Goal: Task Accomplishment & Management: Complete application form

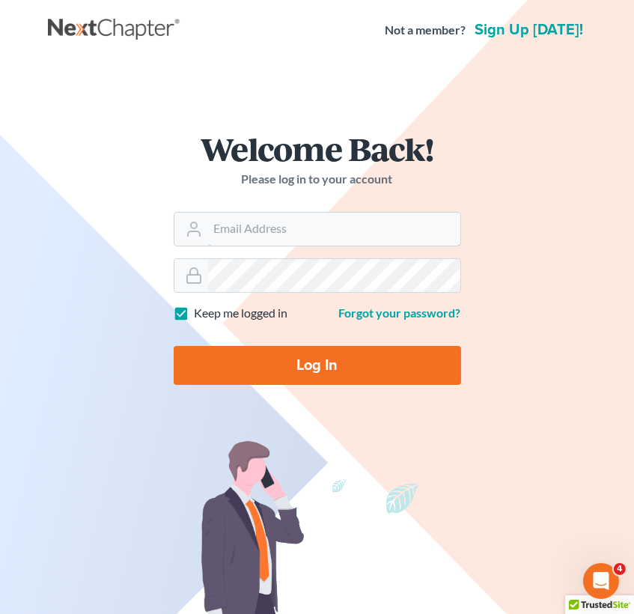
type input "[EMAIL_ADDRESS][DOMAIN_NAME]"
click at [339, 355] on input "Log In" at bounding box center [318, 365] width 288 height 39
type input "Thinking..."
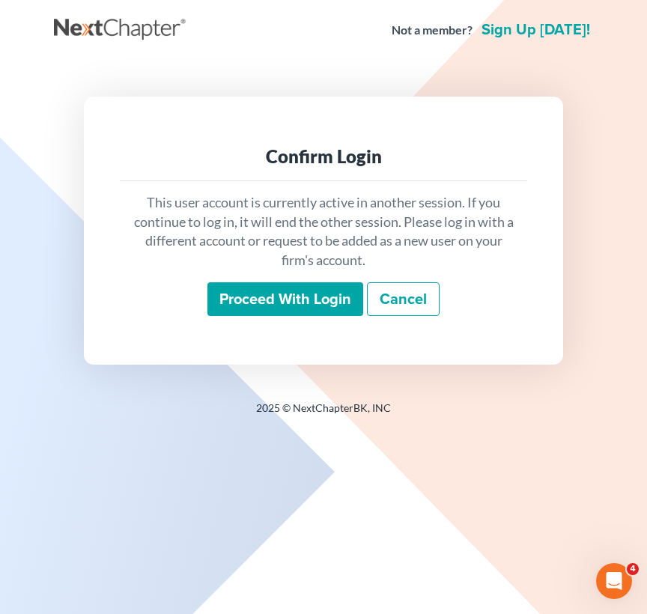
click at [312, 306] on input "Proceed with login" at bounding box center [285, 299] width 156 height 34
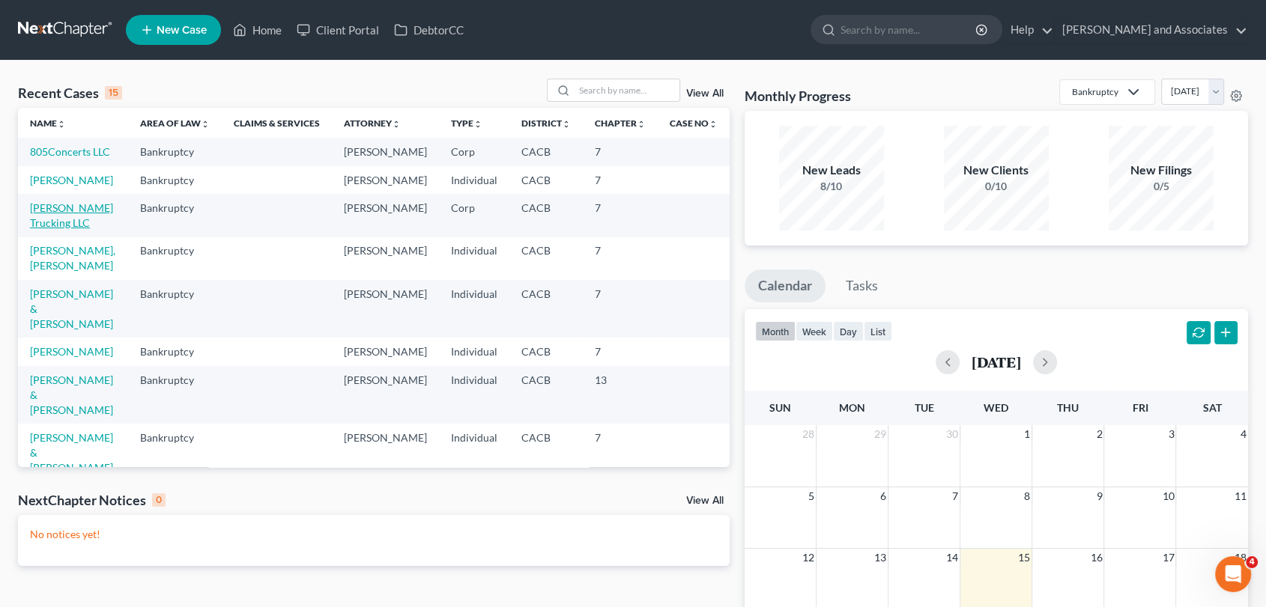
click at [72, 229] on link "Cabrera Trucking LLC" at bounding box center [71, 215] width 83 height 28
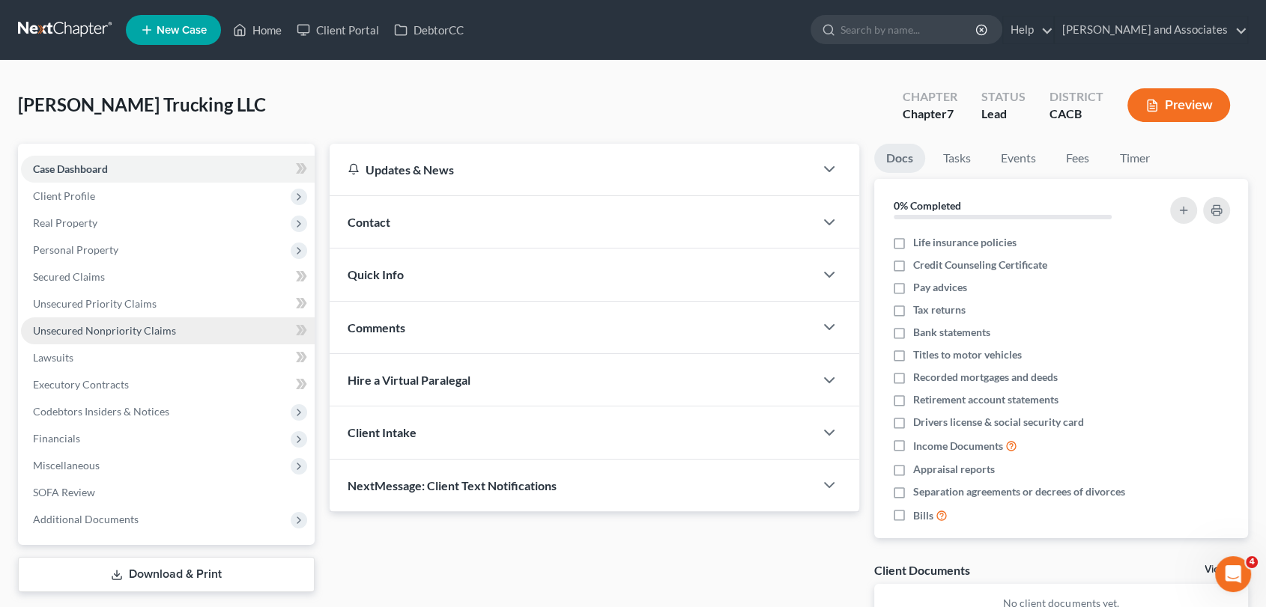
click at [128, 334] on span "Unsecured Nonpriority Claims" at bounding box center [104, 330] width 143 height 13
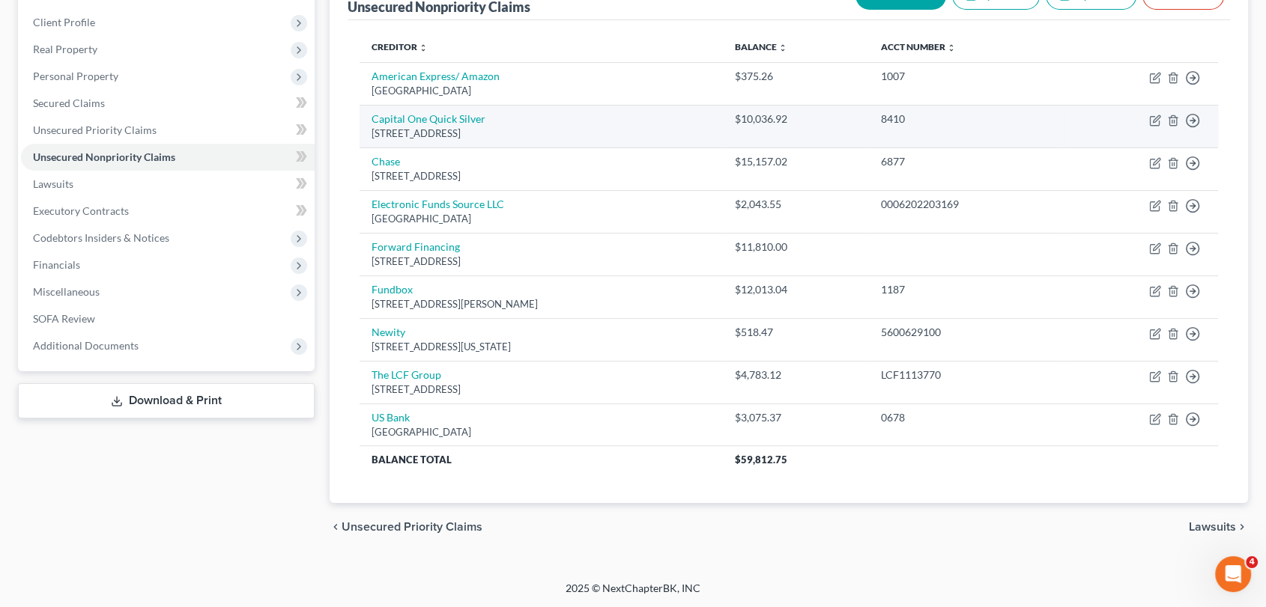
scroll to position [7, 0]
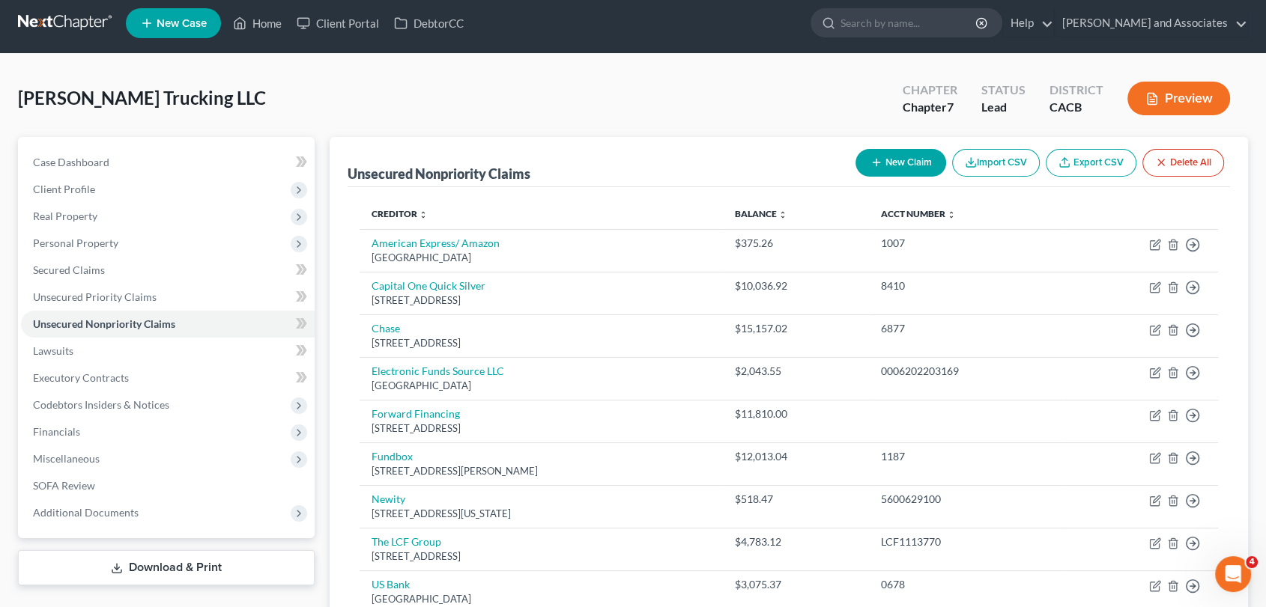
click at [646, 163] on button "New Claim" at bounding box center [900, 163] width 91 height 28
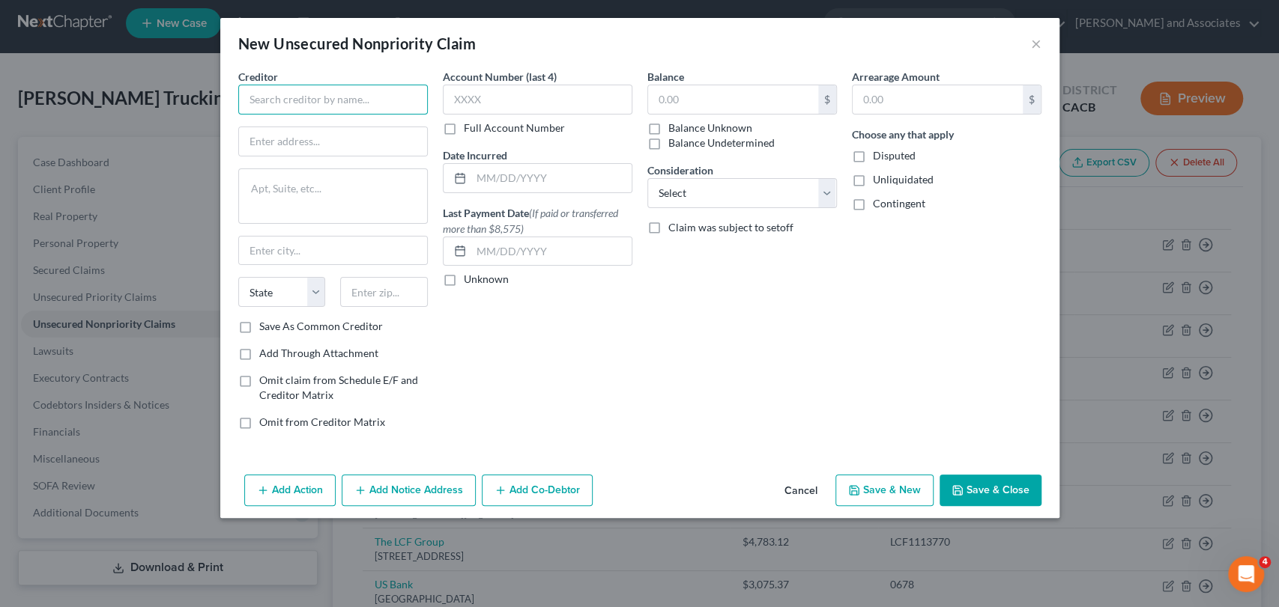
click at [283, 112] on input "text" at bounding box center [333, 100] width 190 height 30
type input "a"
type input "American Express"
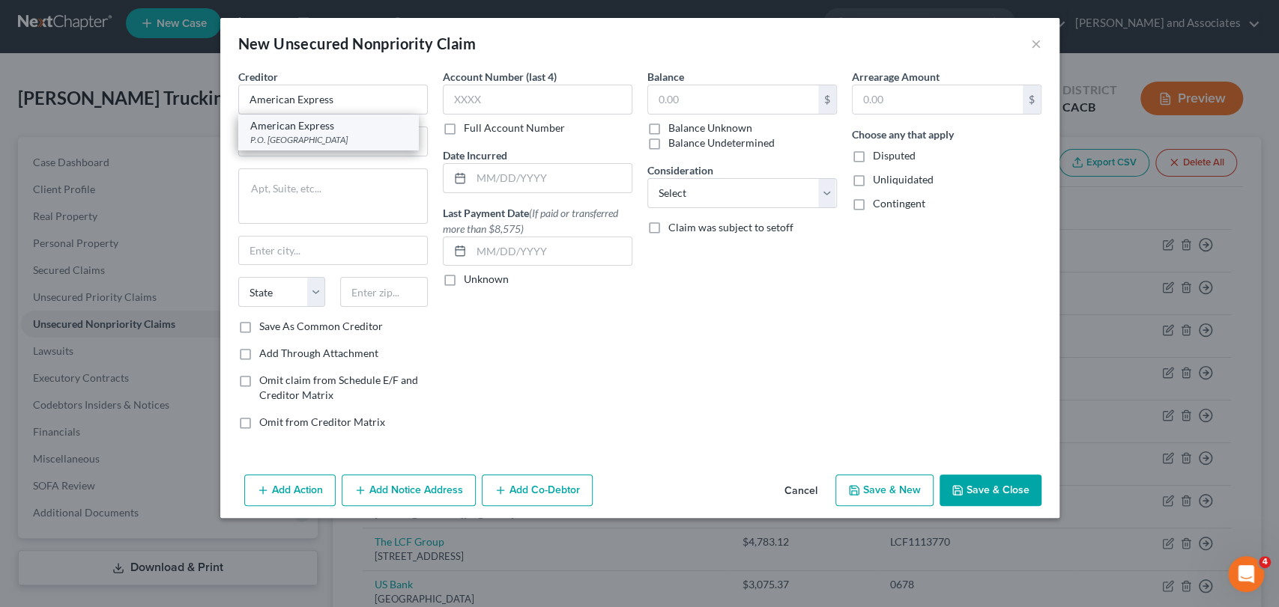
click at [288, 123] on div "American Express" at bounding box center [328, 125] width 156 height 15
type input "P.O. Box 96001"
type input "Los Angeles"
select select "4"
type input "90096"
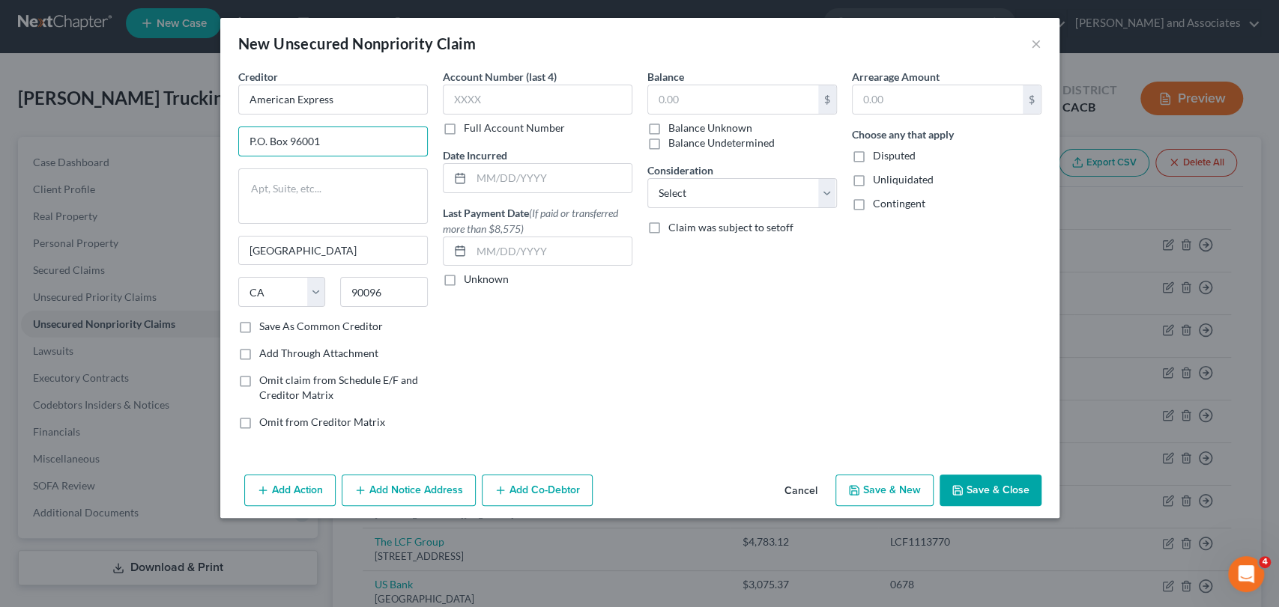
drag, startPoint x: 363, startPoint y: 136, endPoint x: 156, endPoint y: 152, distance: 208.1
click at [156, 152] on div "New Unsecured Nonpriority Claim × Creditor * American Express P.O. Box 96001 Lo…" at bounding box center [639, 303] width 1279 height 607
click at [393, 300] on input "90096" at bounding box center [384, 292] width 88 height 30
type input "9"
click at [261, 130] on input "text" at bounding box center [333, 141] width 188 height 28
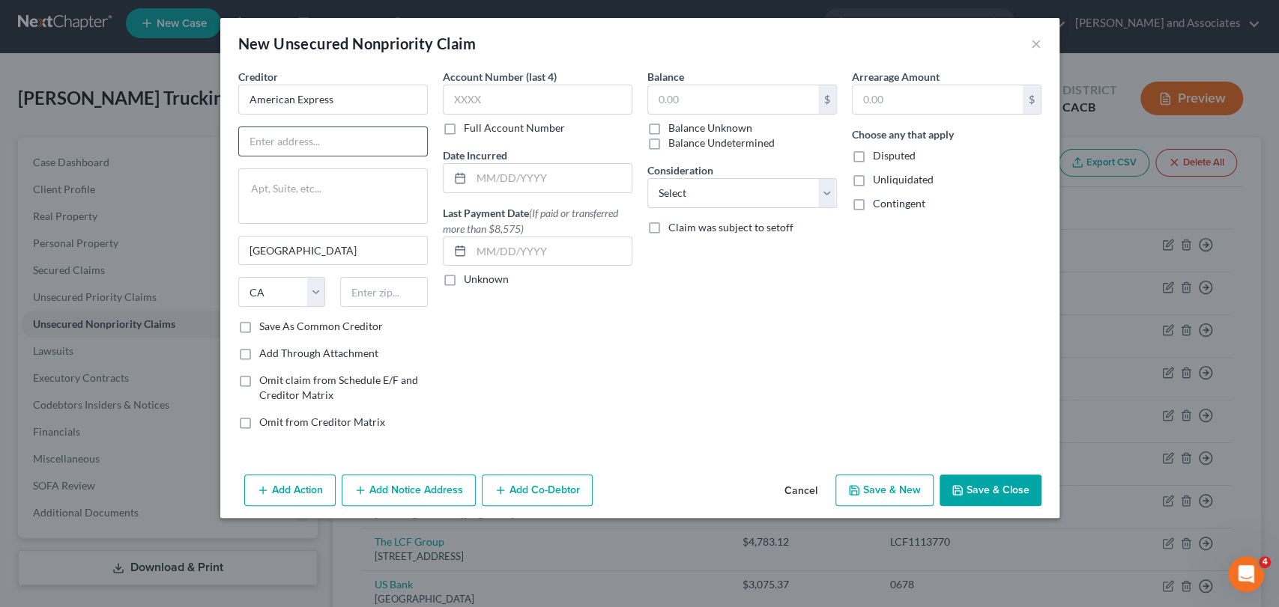
paste input "555 Madison Ave"
type input "555 Madison Ave"
click at [378, 291] on input "text" at bounding box center [384, 292] width 88 height 30
paste input "10022"
type input "10022"
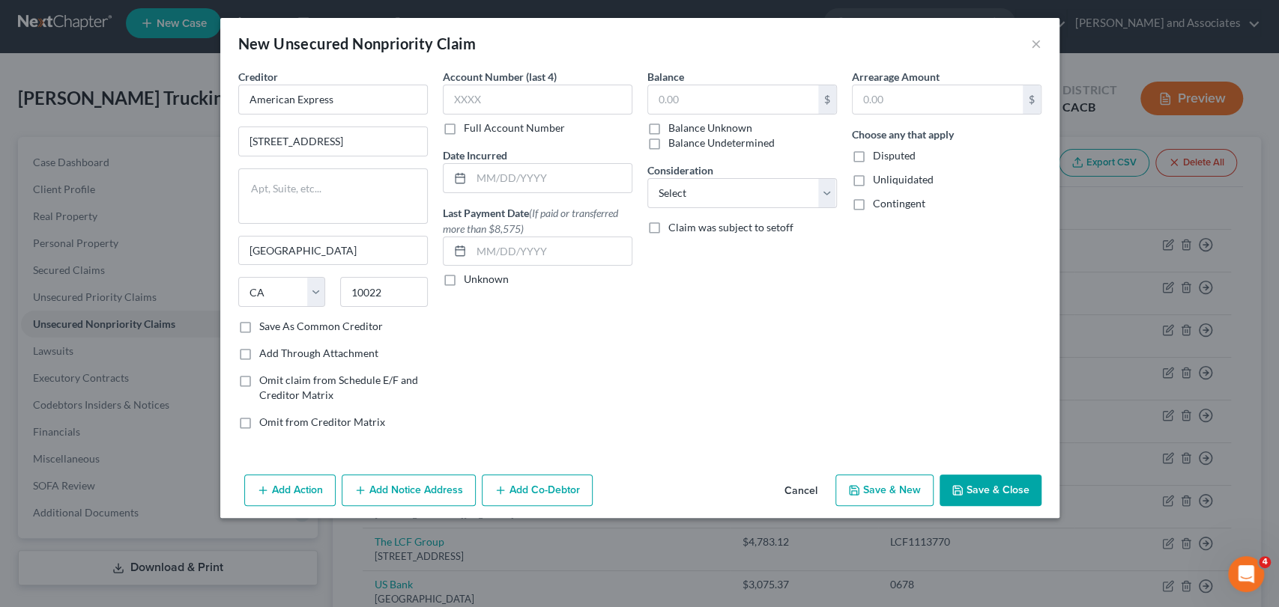
click at [579, 366] on div "Account Number (last 4) Full Account Number Date Incurred Last Payment Date (If…" at bounding box center [537, 255] width 204 height 373
type input "New York"
select select "35"
click at [489, 103] on input "text" at bounding box center [538, 100] width 190 height 30
type input "0267"
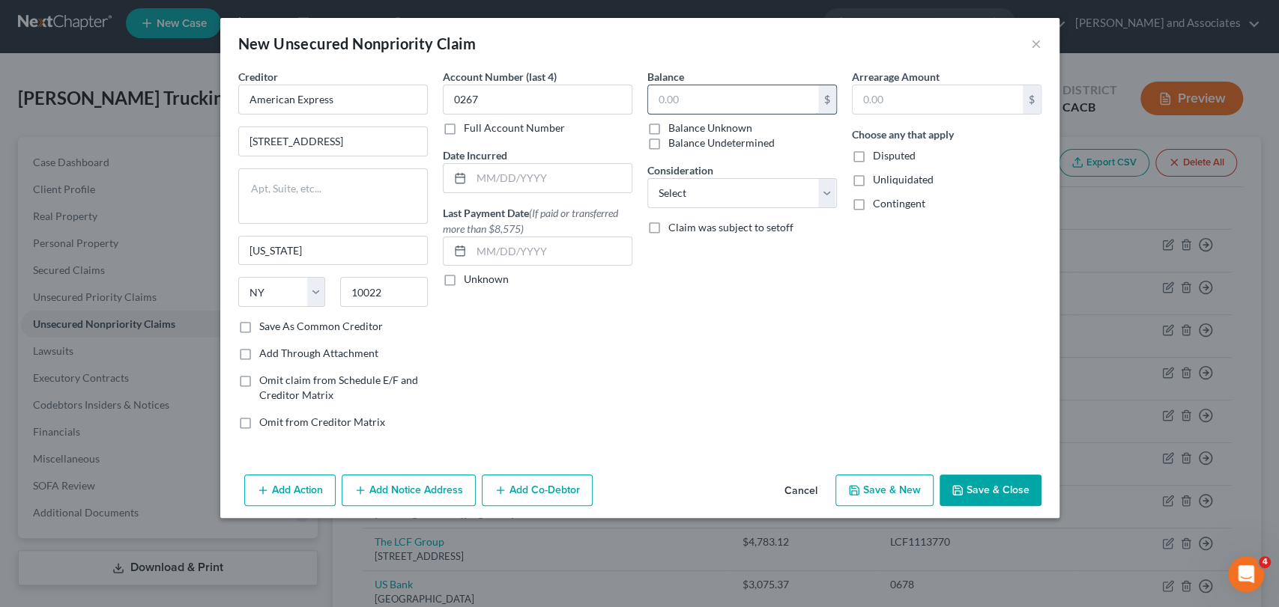
click at [646, 103] on input "text" at bounding box center [733, 99] width 170 height 28
type input "579.99"
click at [646, 225] on span "Claim was subject to setoff" at bounding box center [730, 227] width 125 height 13
click at [646, 225] on input "Claim was subject to setoff" at bounding box center [679, 225] width 10 height 10
checkbox input "true"
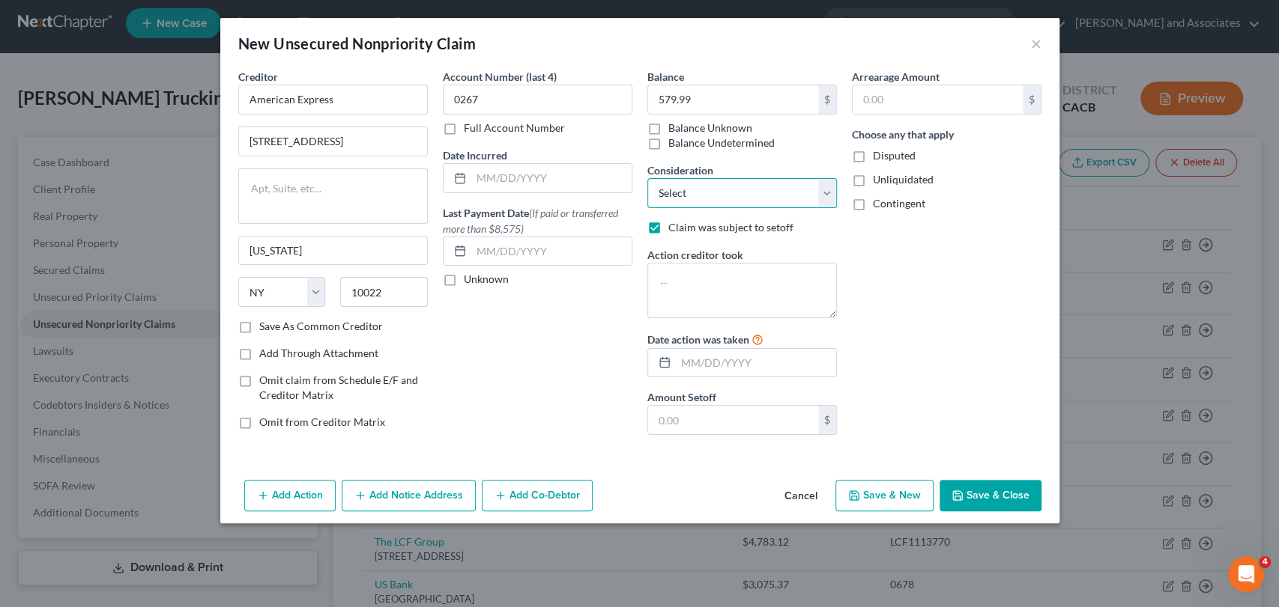
click at [646, 199] on select "Select Cable / Satellite Services Collection Agency Credit Card Debt Debt Couns…" at bounding box center [742, 193] width 190 height 30
select select "2"
click at [646, 178] on select "Select Cable / Satellite Services Collection Agency Credit Card Debt Debt Couns…" at bounding box center [742, 193] width 190 height 30
click at [646, 229] on label "Claim was subject to setoff" at bounding box center [730, 227] width 125 height 15
click at [646, 229] on input "Claim was subject to setoff" at bounding box center [679, 225] width 10 height 10
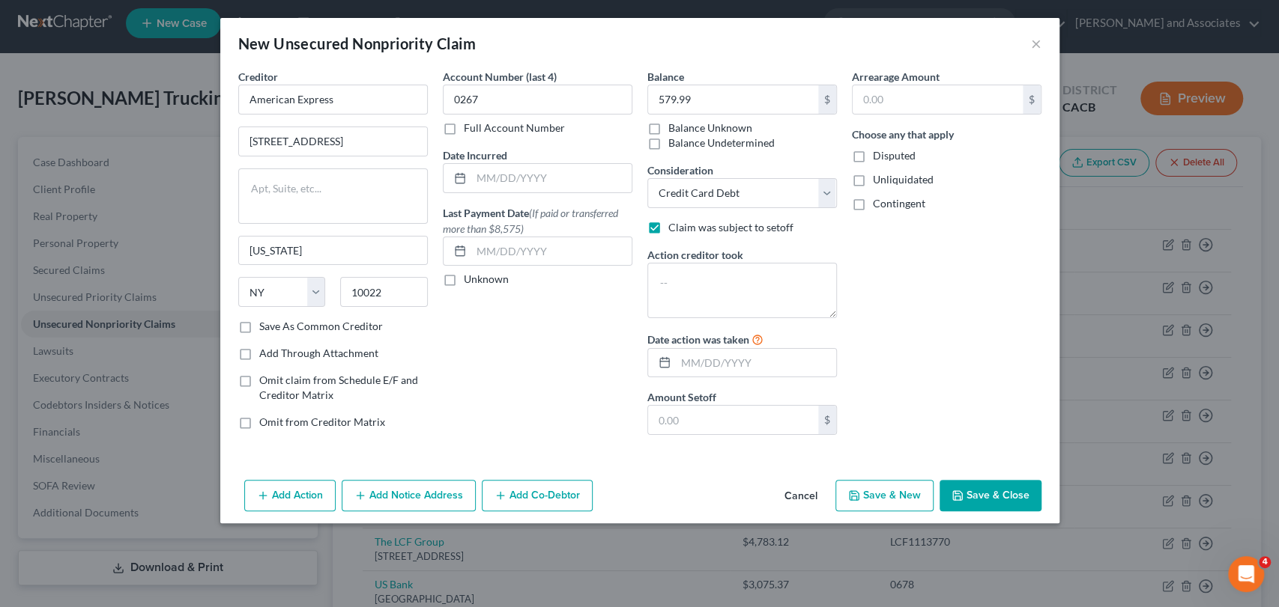
checkbox input "false"
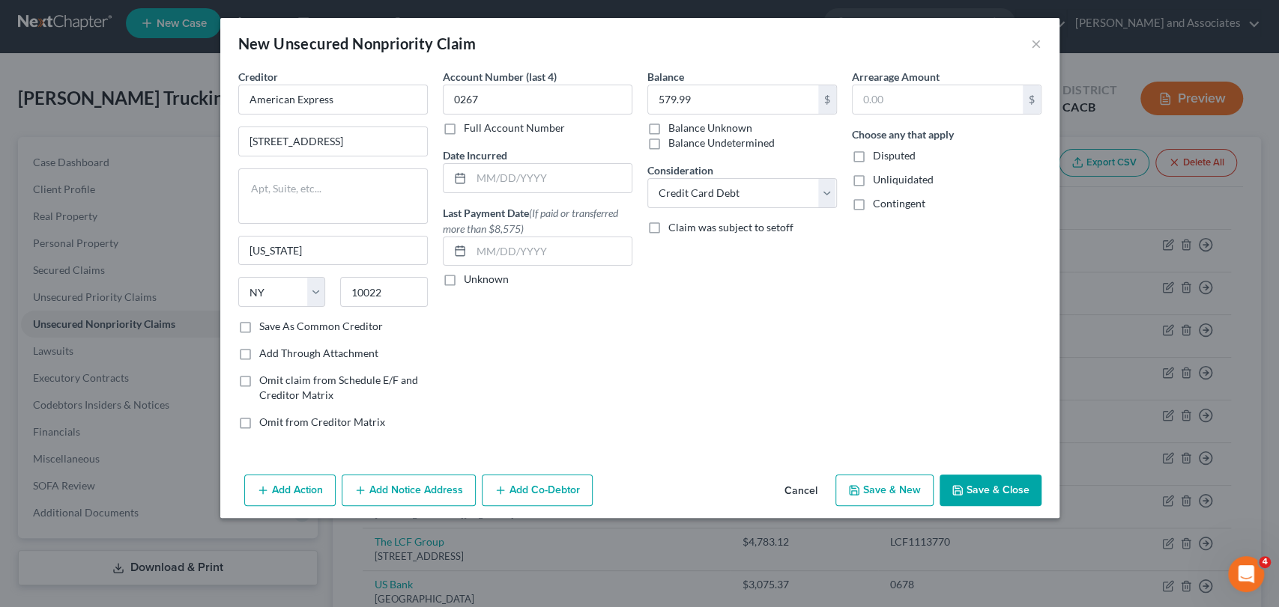
click at [646, 499] on button "Save & Close" at bounding box center [990, 490] width 102 height 31
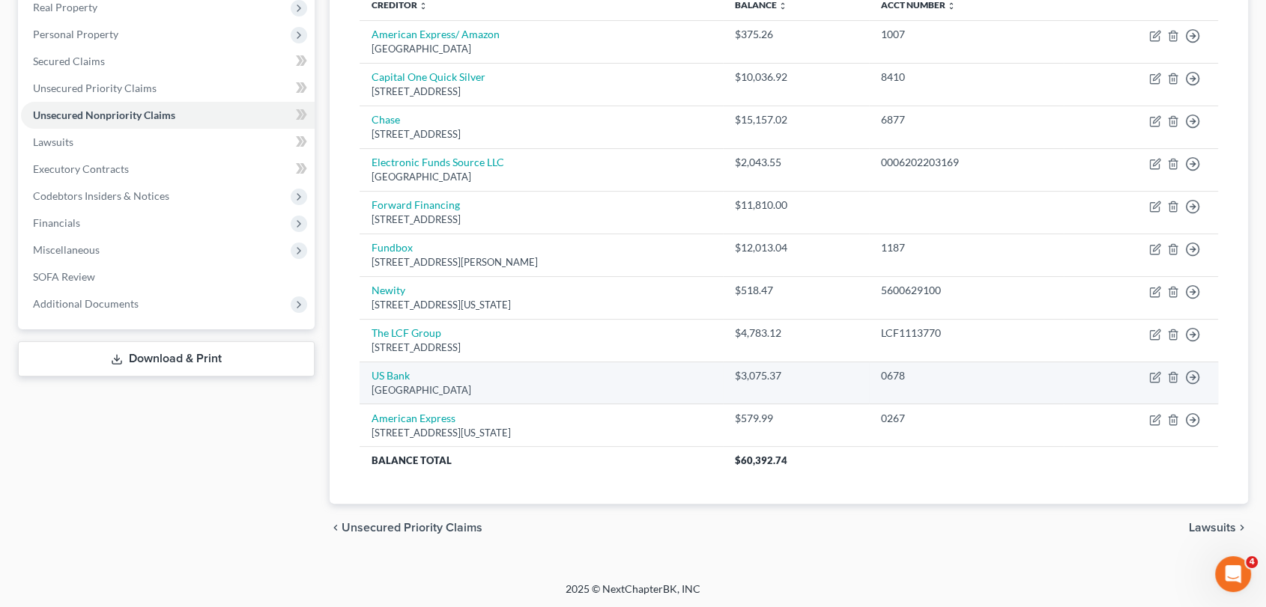
scroll to position [0, 0]
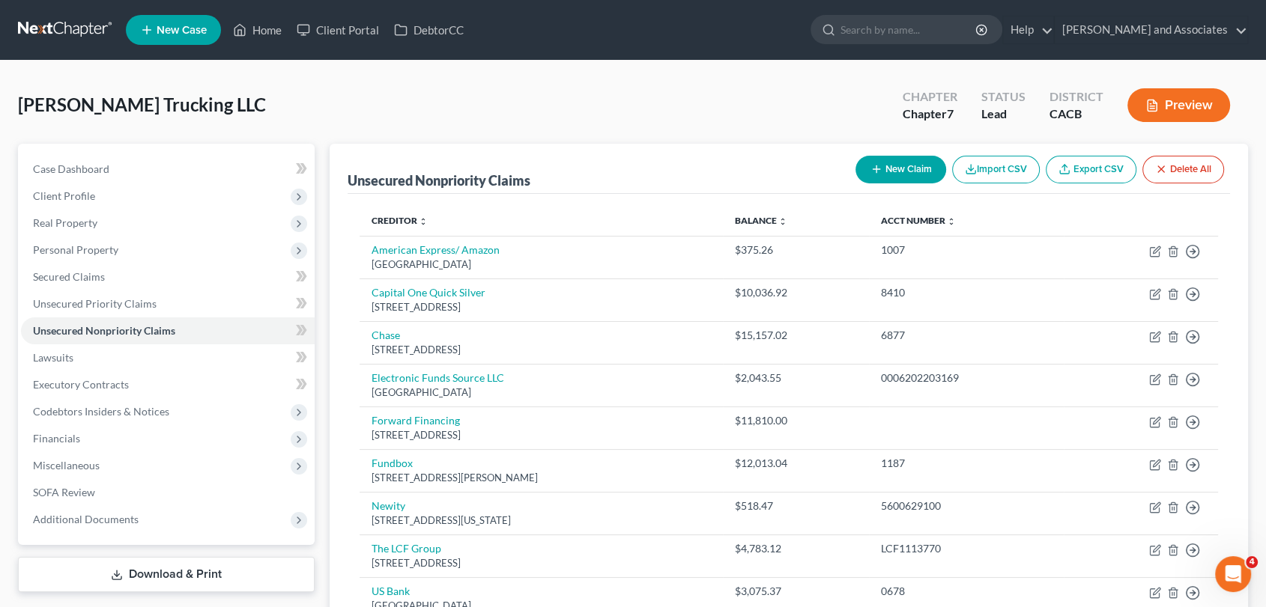
click at [61, 34] on link at bounding box center [66, 29] width 96 height 27
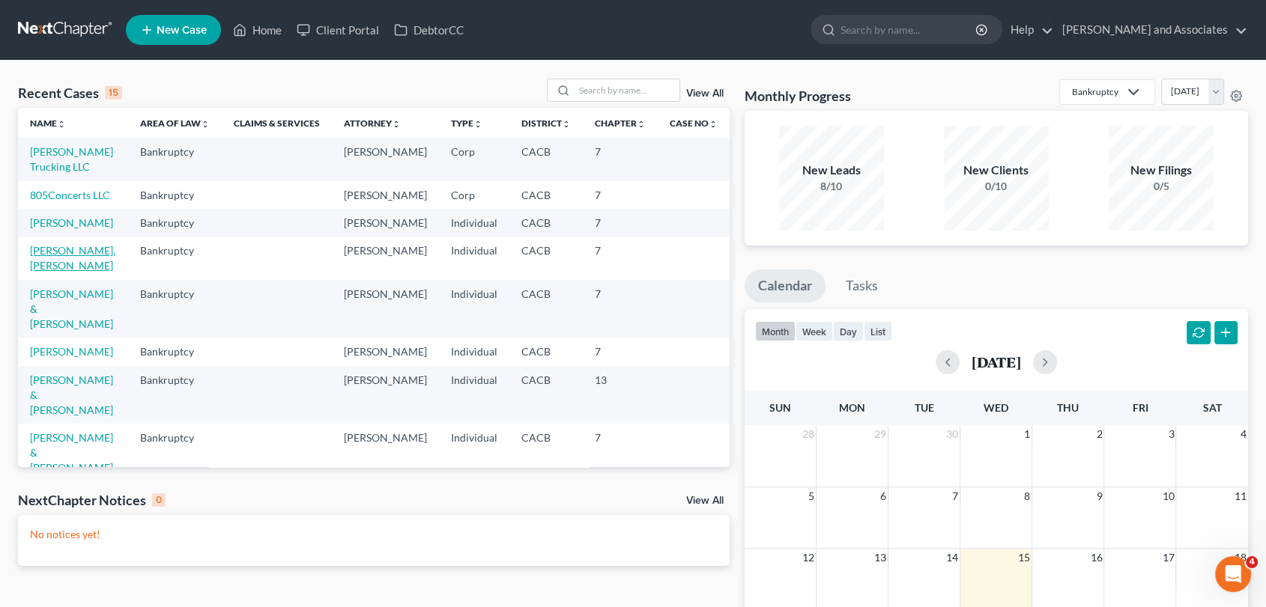
click at [81, 272] on link "Cabrera Flores, Guillermo" at bounding box center [72, 258] width 85 height 28
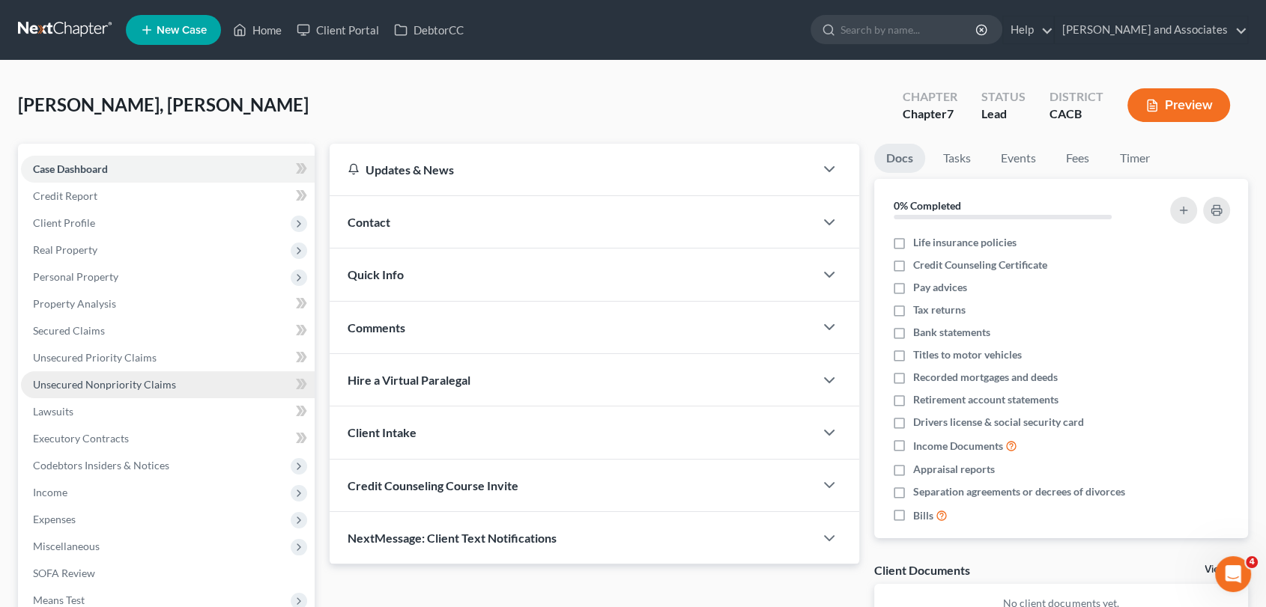
click at [184, 379] on link "Unsecured Nonpriority Claims" at bounding box center [168, 385] width 294 height 27
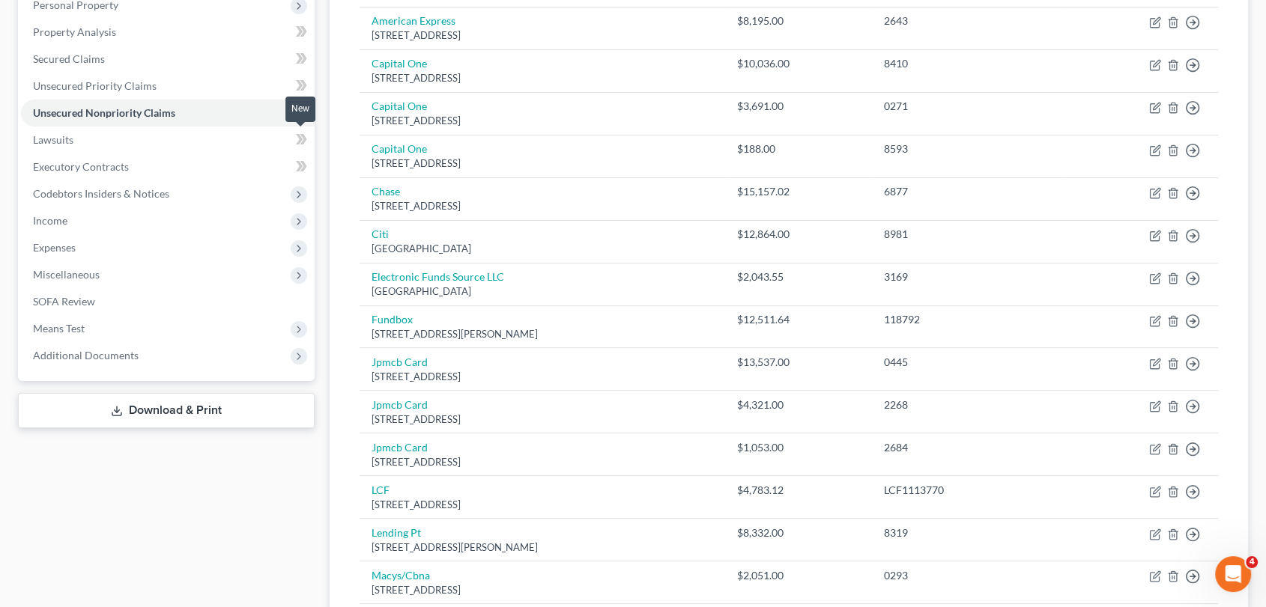
scroll to position [515, 0]
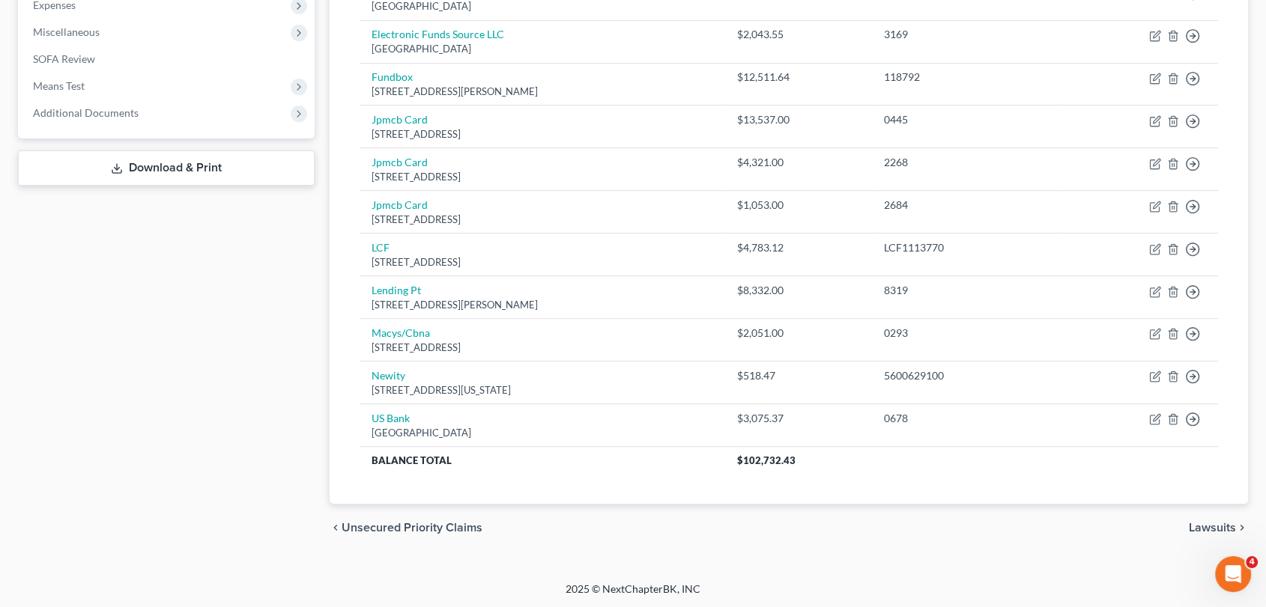
click at [205, 169] on link "Download & Print" at bounding box center [166, 168] width 297 height 35
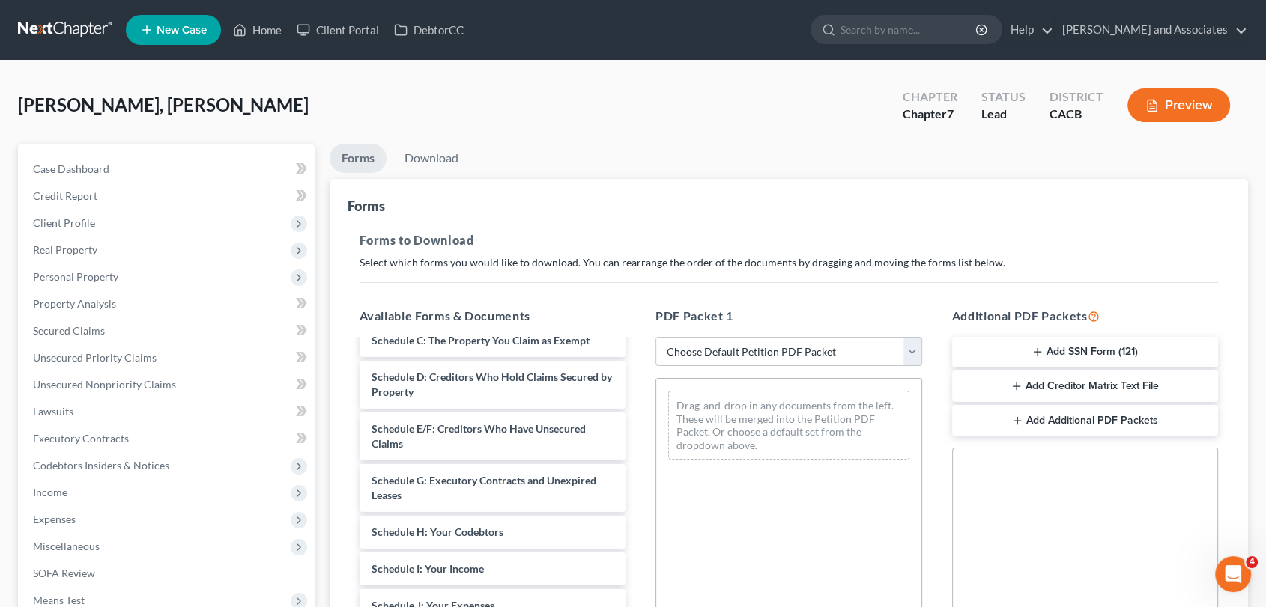
scroll to position [166, 0]
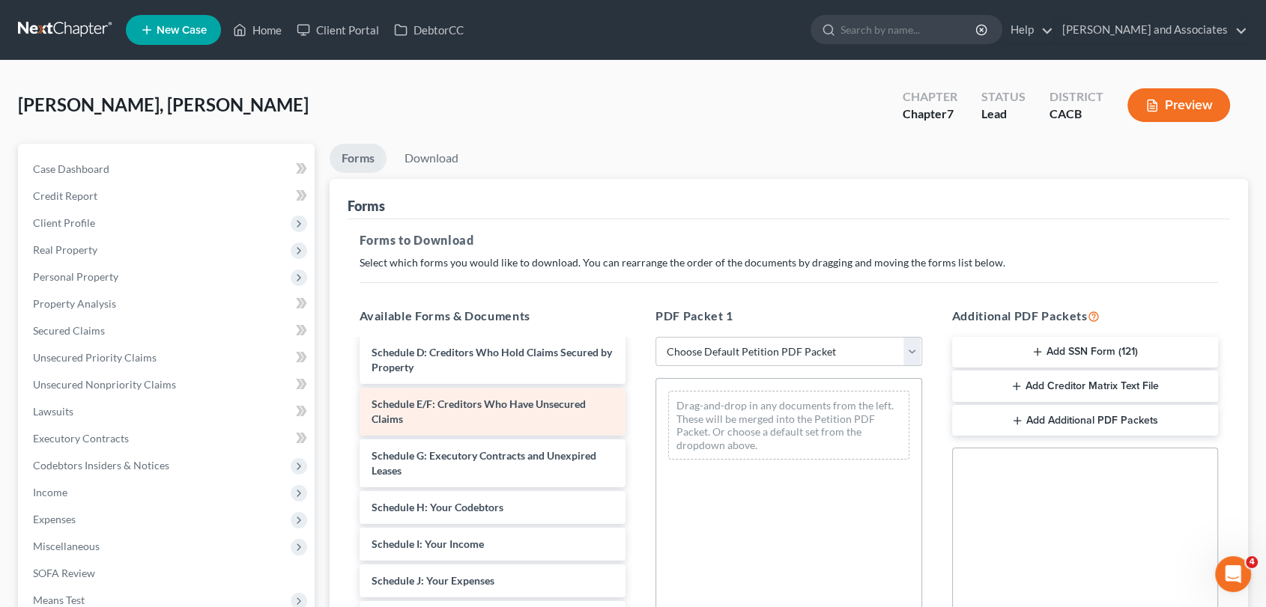
click at [437, 400] on div "Voluntary Petition for Individuals Filing for Bankruptcy Summary of Your Assets…" at bounding box center [493, 563] width 291 height 777
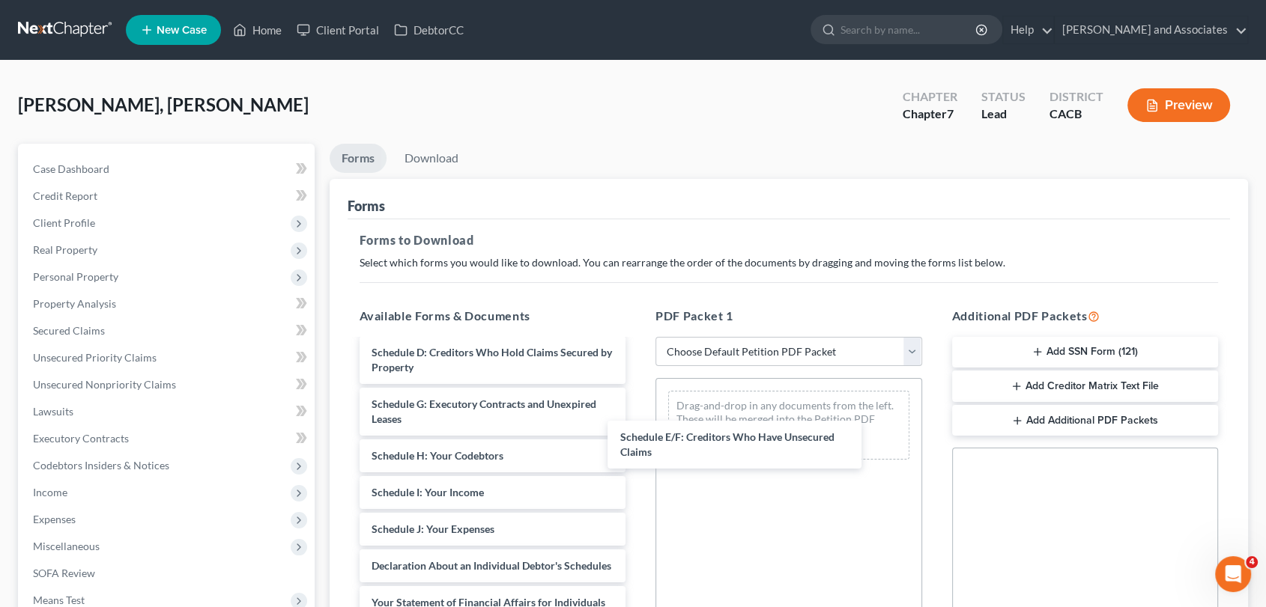
drag, startPoint x: 440, startPoint y: 398, endPoint x: 711, endPoint y: 423, distance: 271.5
click at [638, 433] on div "Schedule E/F: Creditors Who Have Unsecured Claims Voluntary Petition for Indivi…" at bounding box center [493, 537] width 291 height 725
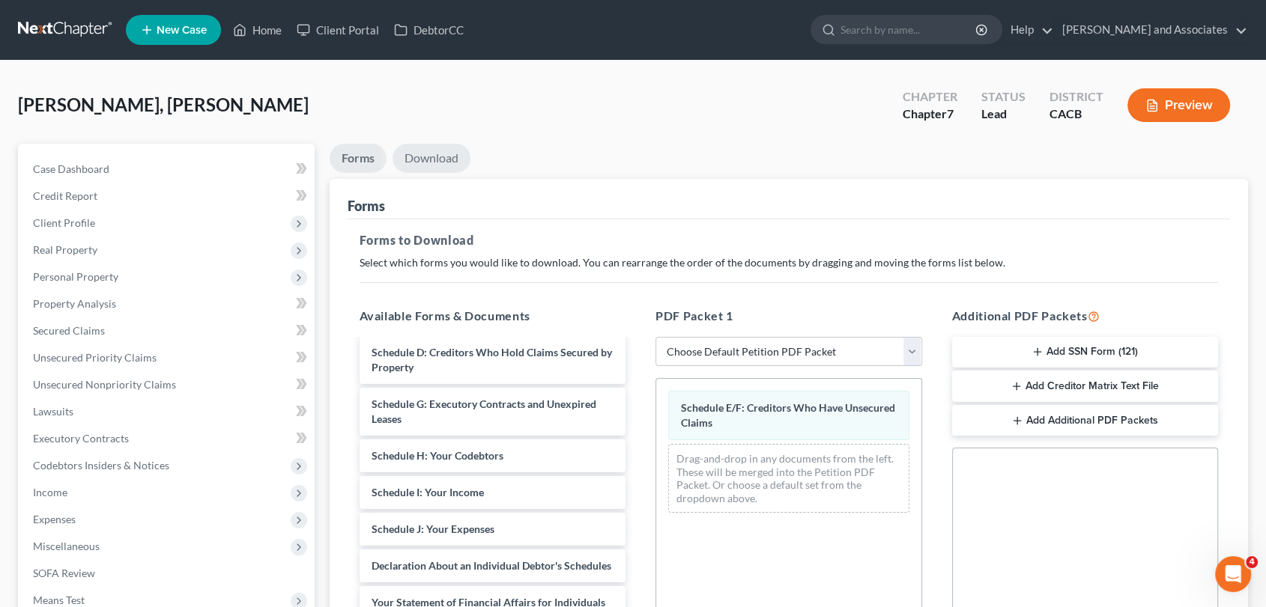
click at [449, 163] on link "Download" at bounding box center [432, 158] width 78 height 29
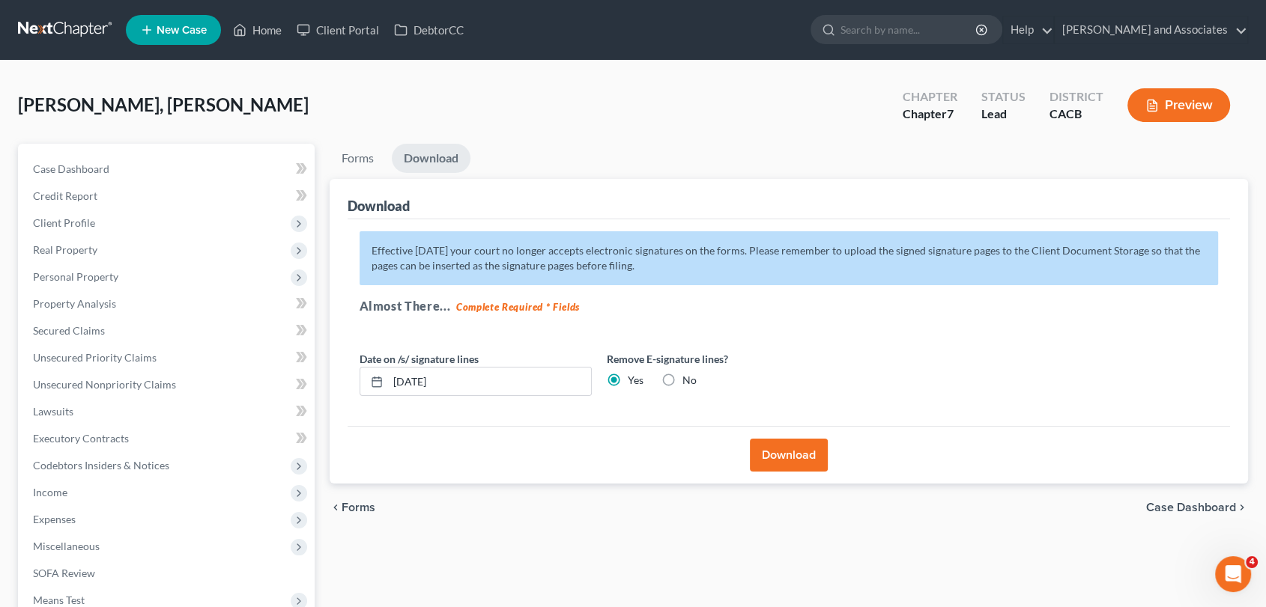
click at [760, 439] on button "Download" at bounding box center [789, 455] width 78 height 33
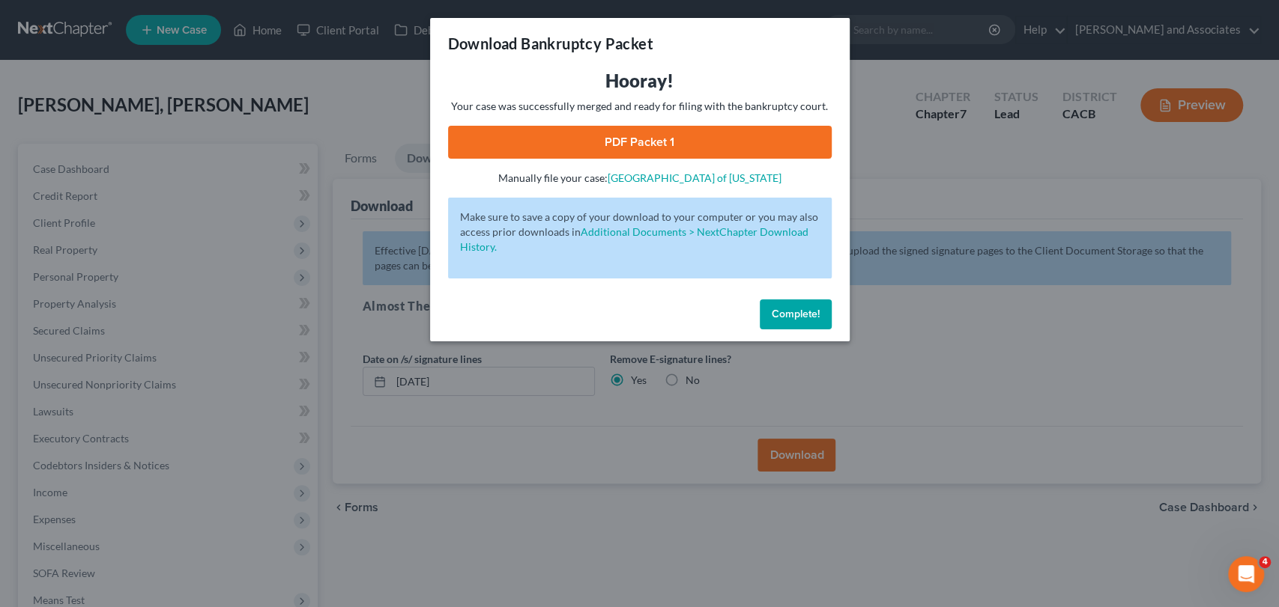
click at [675, 151] on link "PDF Packet 1" at bounding box center [640, 142] width 384 height 33
click at [789, 308] on span "Complete!" at bounding box center [796, 314] width 48 height 13
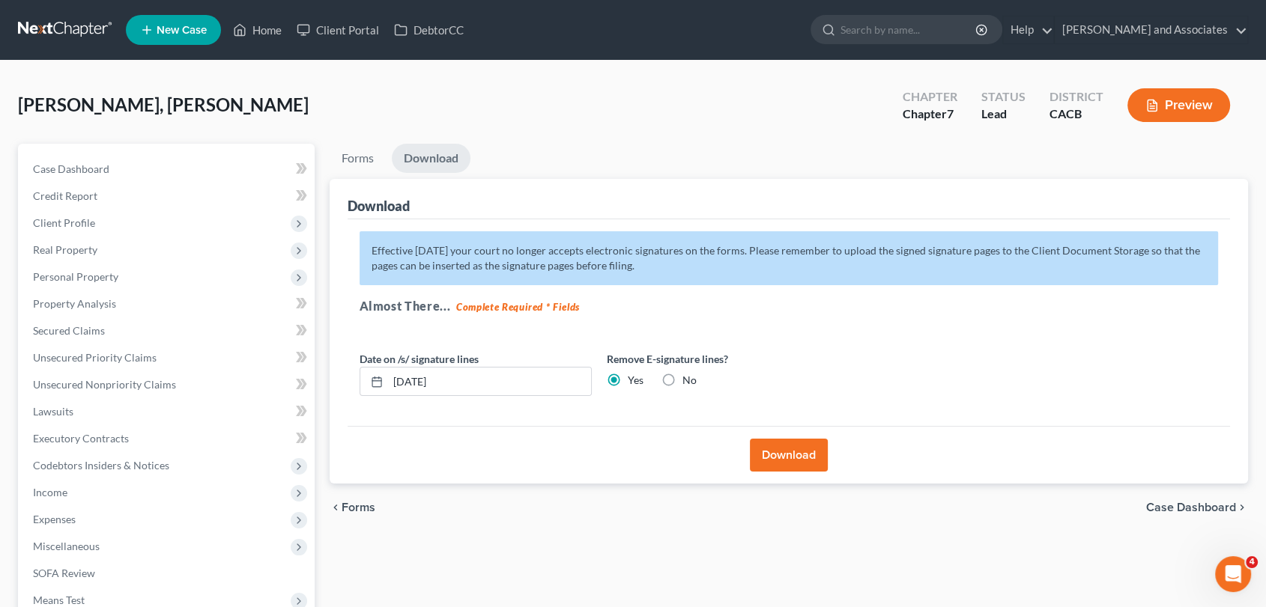
click at [128, 100] on span "[PERSON_NAME], [PERSON_NAME]" at bounding box center [163, 105] width 291 height 22
click at [63, 41] on link at bounding box center [66, 29] width 96 height 27
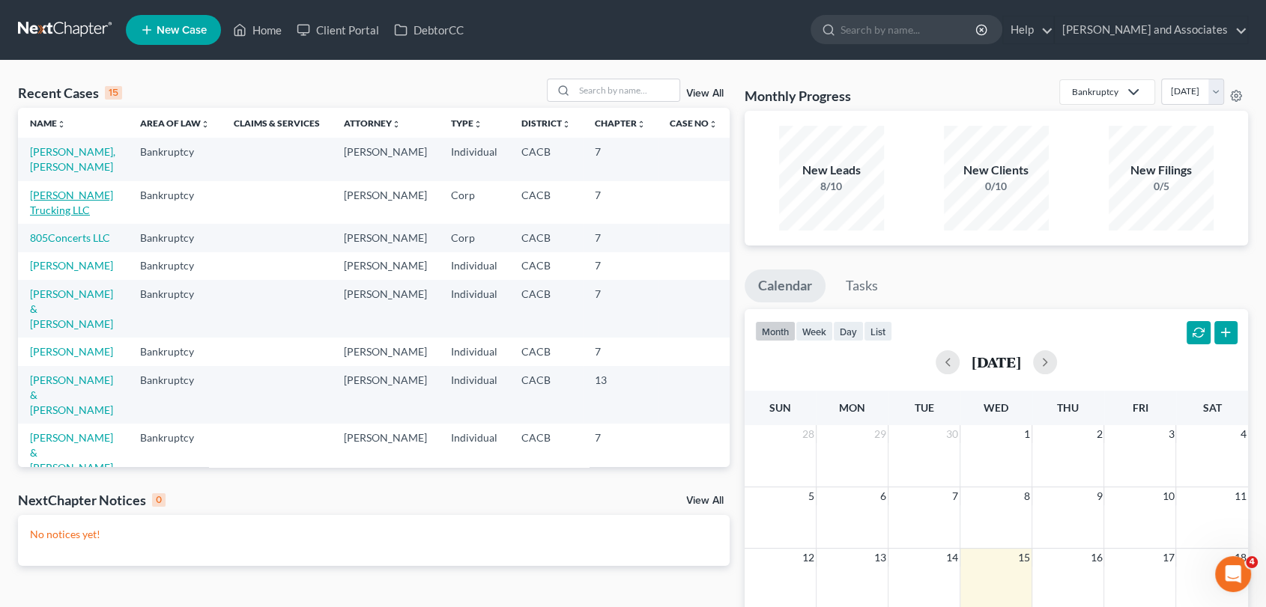
click at [78, 196] on link "[PERSON_NAME] Trucking LLC" at bounding box center [71, 203] width 83 height 28
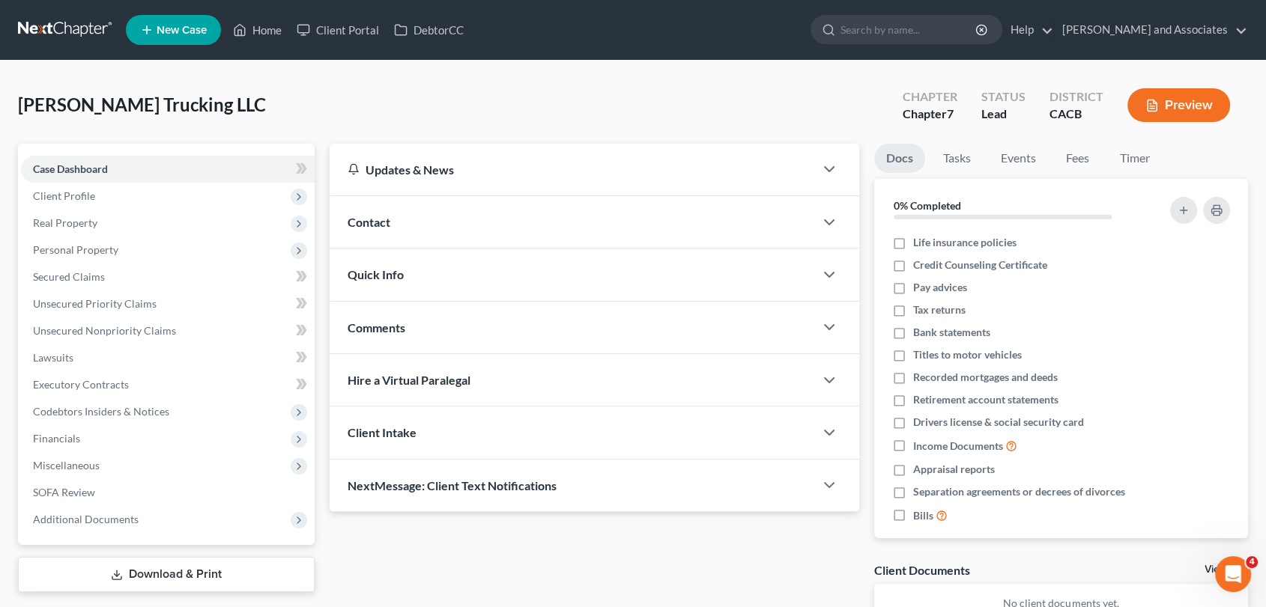
click at [156, 577] on link "Download & Print" at bounding box center [166, 574] width 297 height 35
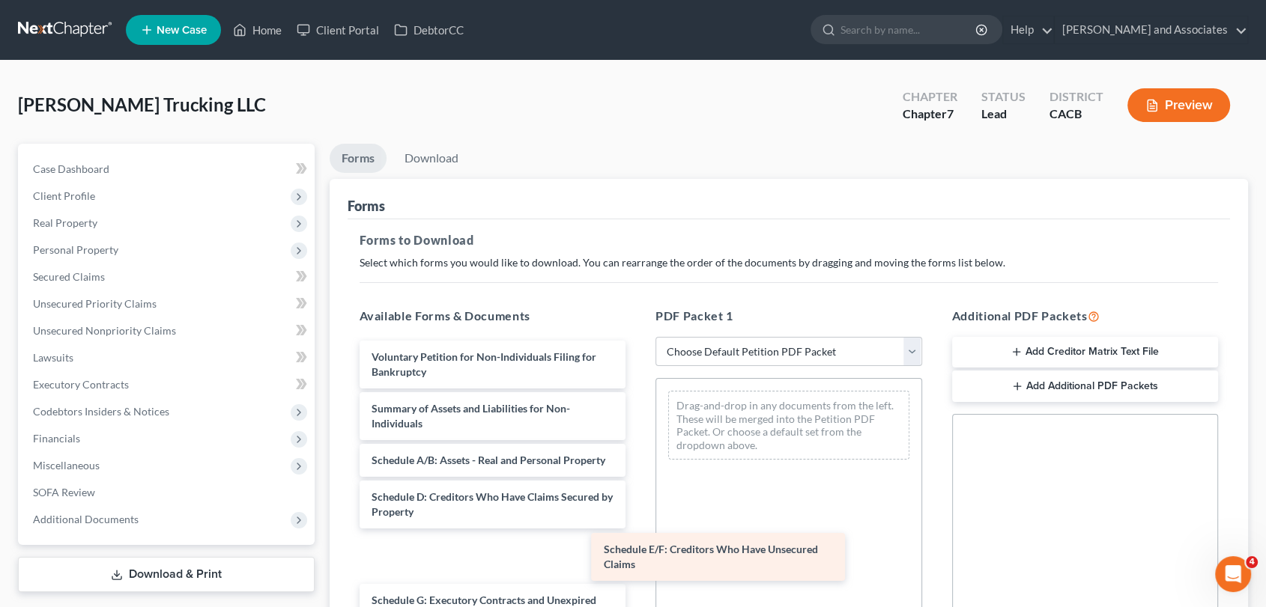
drag, startPoint x: 428, startPoint y: 562, endPoint x: 733, endPoint y: 539, distance: 306.4
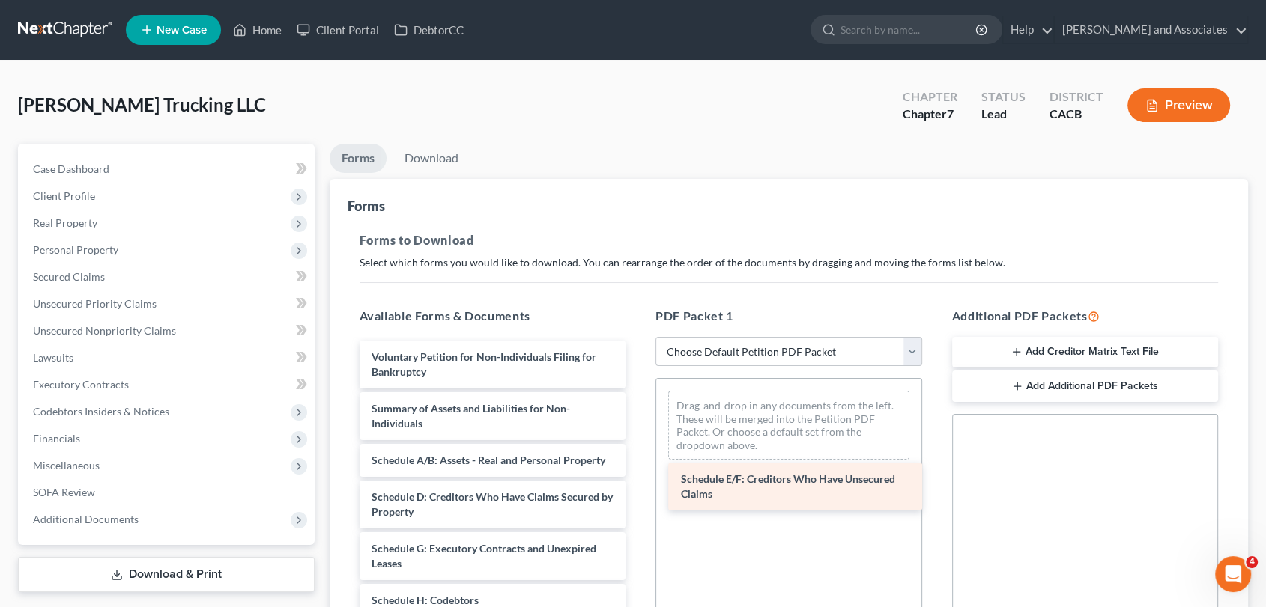
click at [743, 537] on div "Drag-and-drop in any documents from the left. These will be merged into the Pet…" at bounding box center [788, 584] width 267 height 412
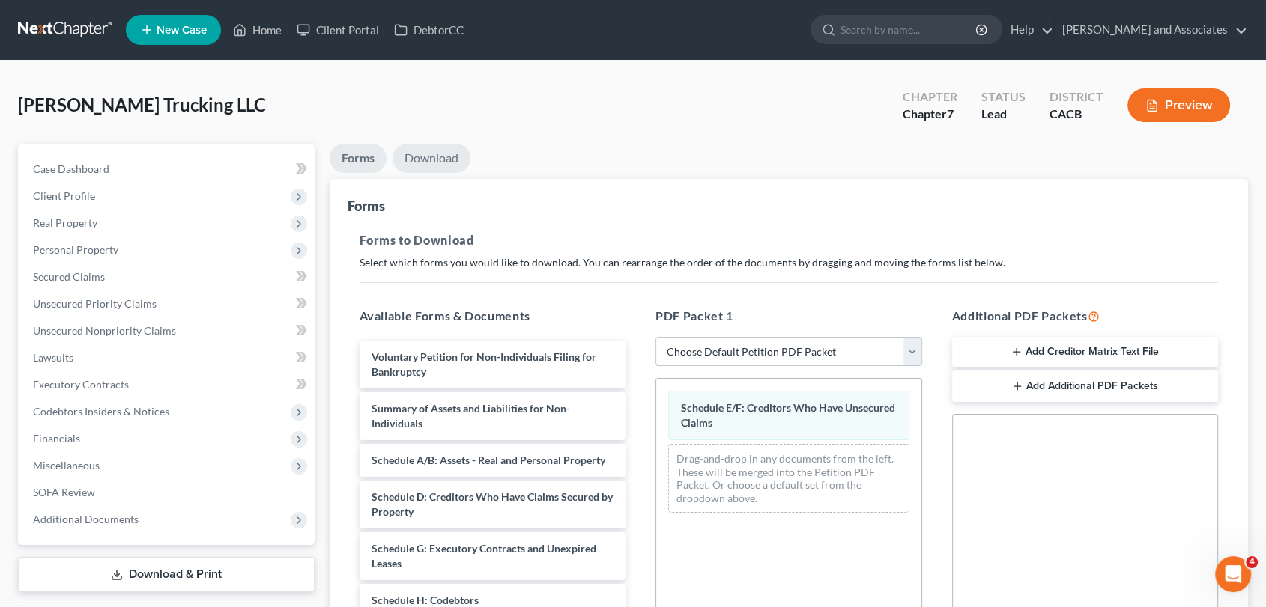
click at [438, 158] on link "Download" at bounding box center [432, 158] width 78 height 29
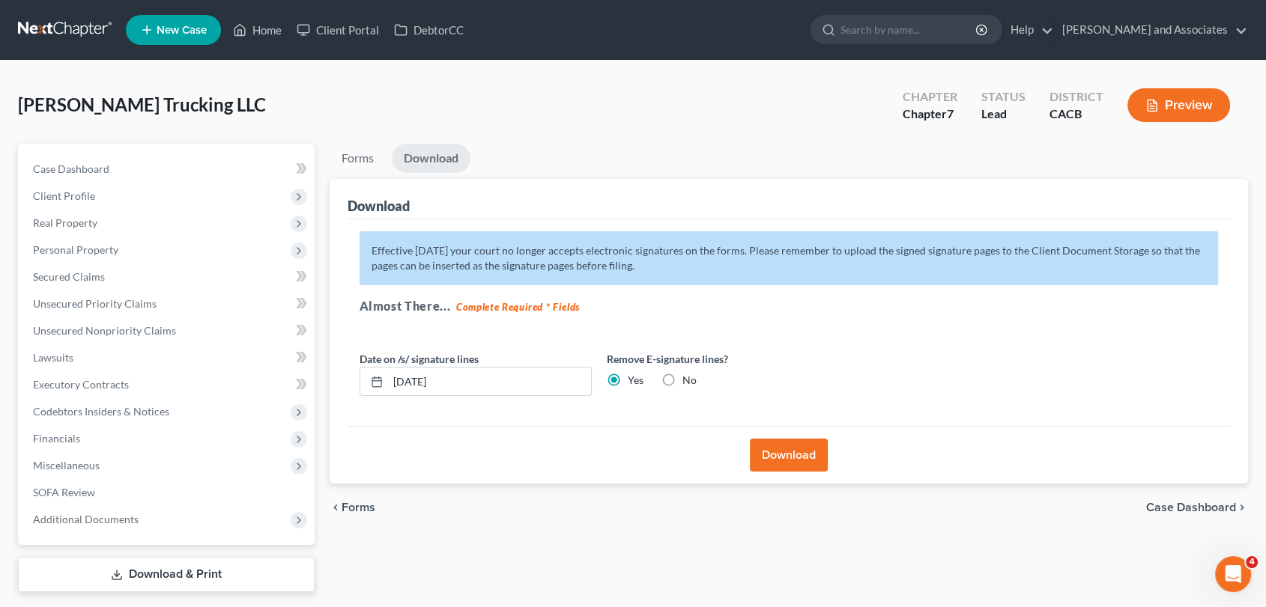
click at [795, 458] on button "Download" at bounding box center [789, 455] width 78 height 33
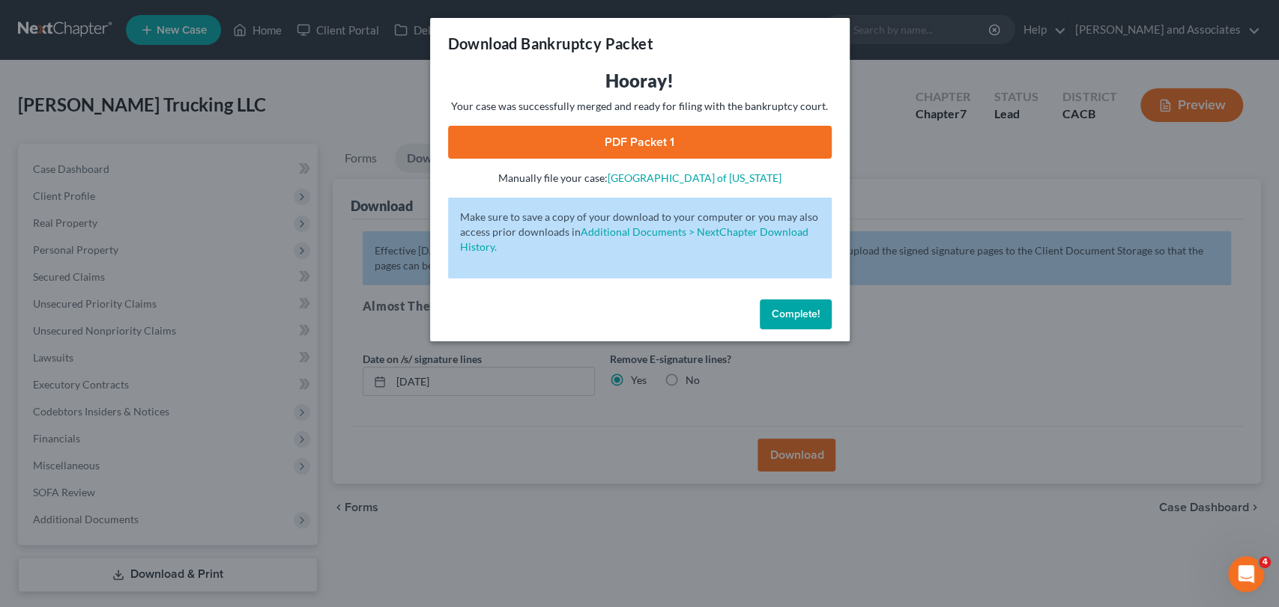
click at [525, 147] on link "PDF Packet 1" at bounding box center [640, 142] width 384 height 33
click at [815, 317] on span "Complete!" at bounding box center [796, 314] width 48 height 13
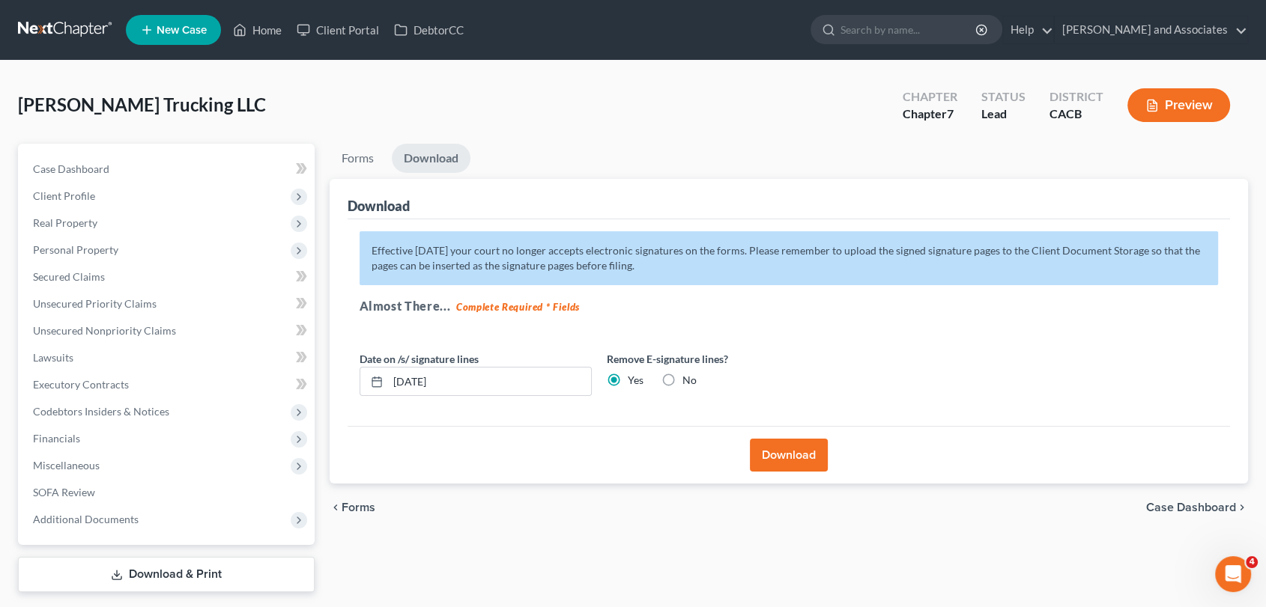
click at [69, 4] on nav "Home New Case Client Portal DebtorCC Michael B. Clayton and Associates daisy@we…" at bounding box center [633, 30] width 1266 height 60
click at [60, 24] on link at bounding box center [66, 29] width 96 height 27
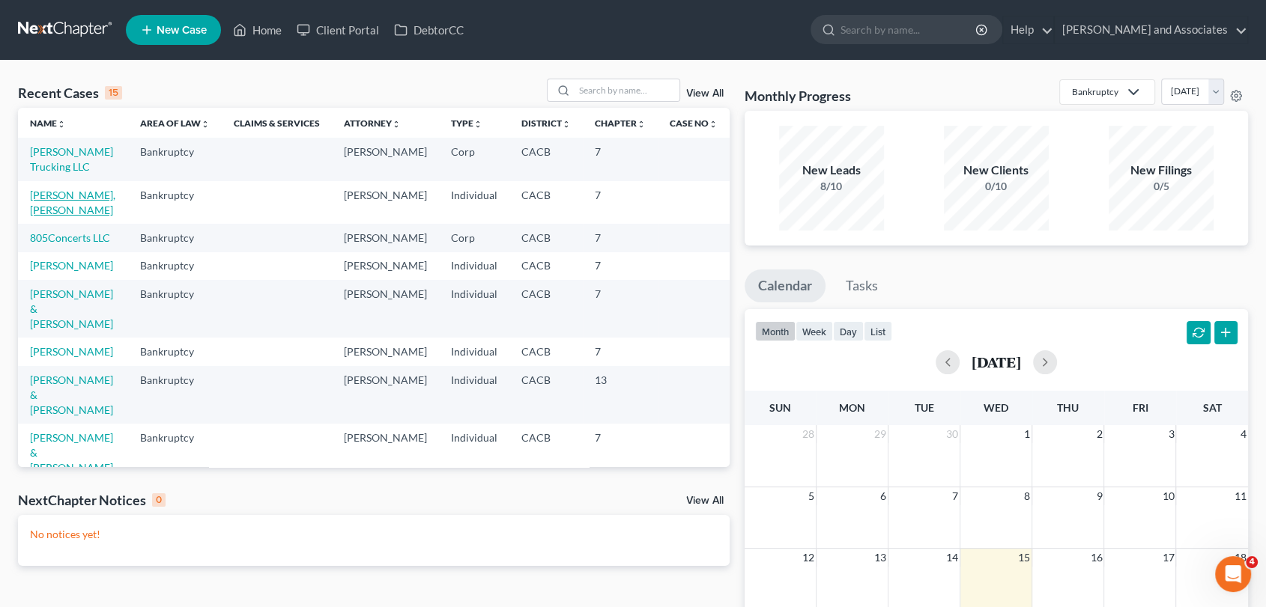
click at [47, 192] on link "[PERSON_NAME], [PERSON_NAME]" at bounding box center [72, 203] width 85 height 28
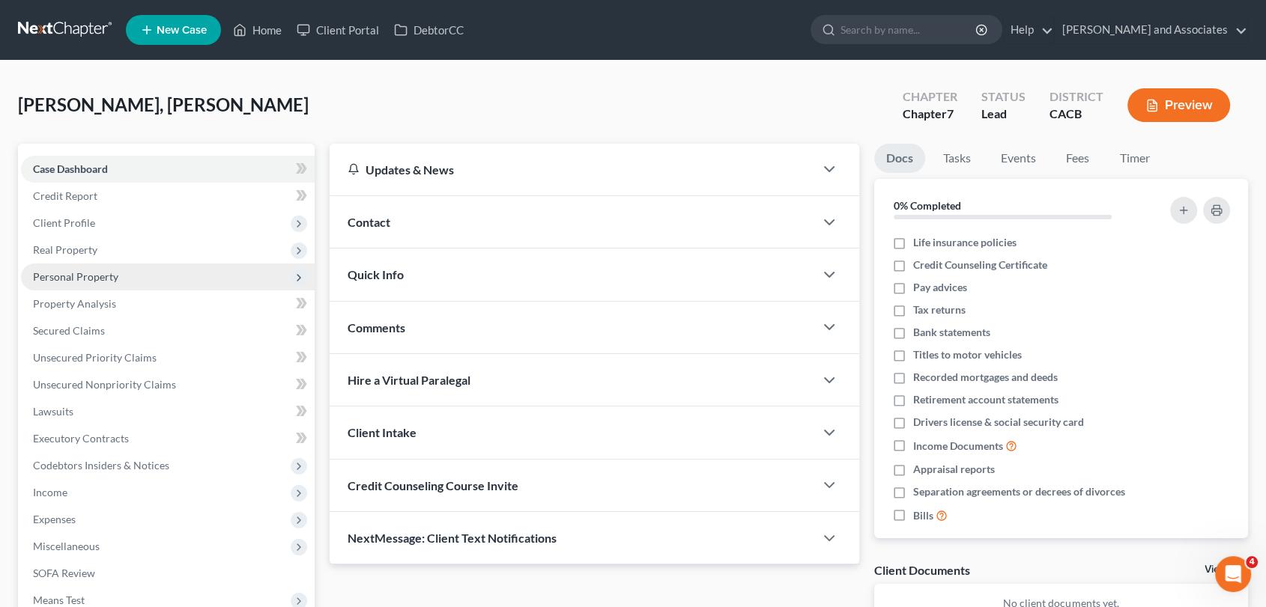
click at [161, 279] on span "Personal Property" at bounding box center [168, 277] width 294 height 27
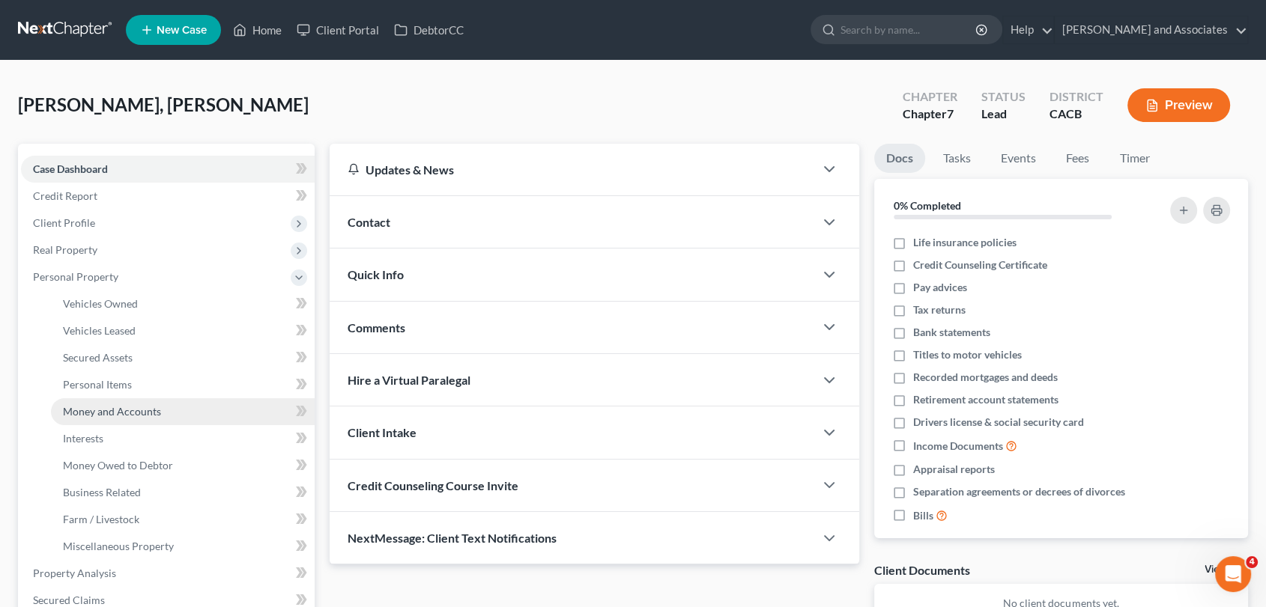
click at [162, 401] on link "Money and Accounts" at bounding box center [183, 411] width 264 height 27
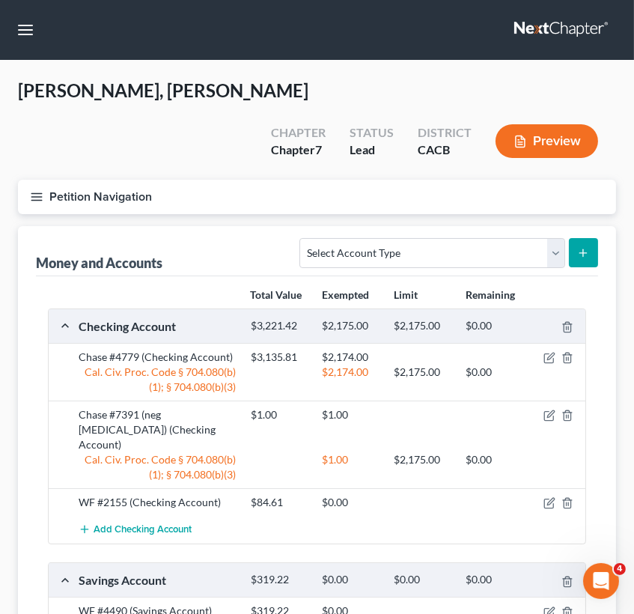
click at [234, 226] on div "Money and Accounts Select Account Type Brokerage Cash on Hand Certificates of D…" at bounding box center [317, 251] width 563 height 50
click at [545, 352] on icon "button" at bounding box center [550, 358] width 12 height 12
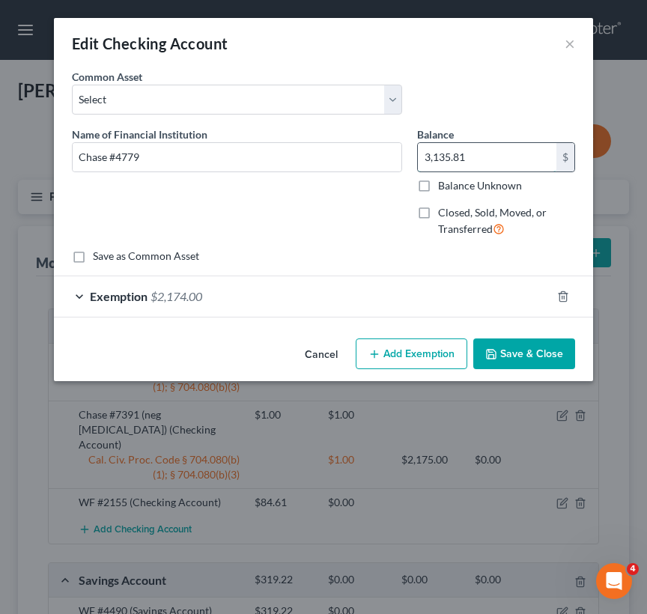
click at [480, 162] on input "3,135.81" at bounding box center [487, 157] width 139 height 28
type input "1"
click at [303, 294] on div "Exemption $2,174.00" at bounding box center [302, 296] width 497 height 40
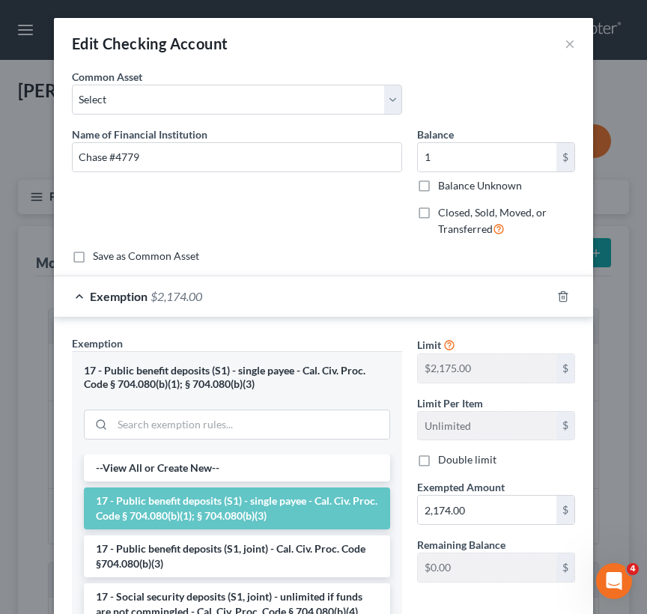
click at [476, 524] on div "Limit $2,175.00 $ Limit Per Item Unlimited $ Double limit Exempted Amount * 2,1…" at bounding box center [496, 465] width 173 height 259
click at [484, 511] on input "2,174.00" at bounding box center [487, 510] width 139 height 28
type input "1"
click at [105, 304] on div "Exemption $1.00" at bounding box center [302, 296] width 497 height 40
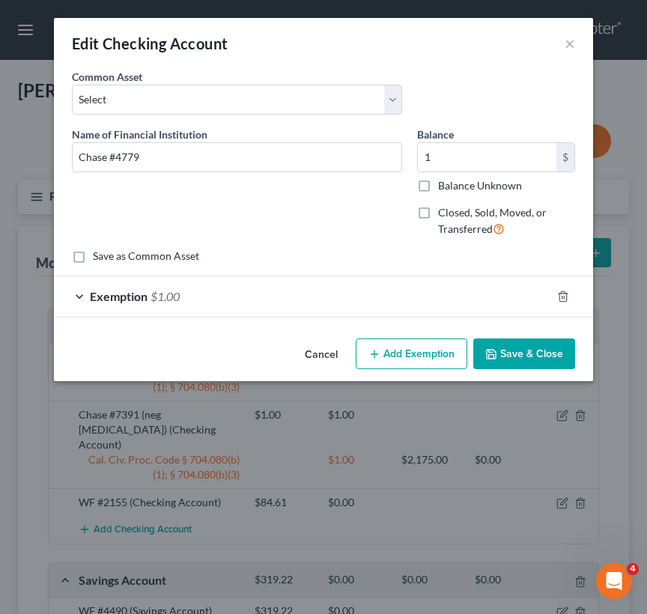
click at [527, 347] on button "Save & Close" at bounding box center [524, 354] width 102 height 31
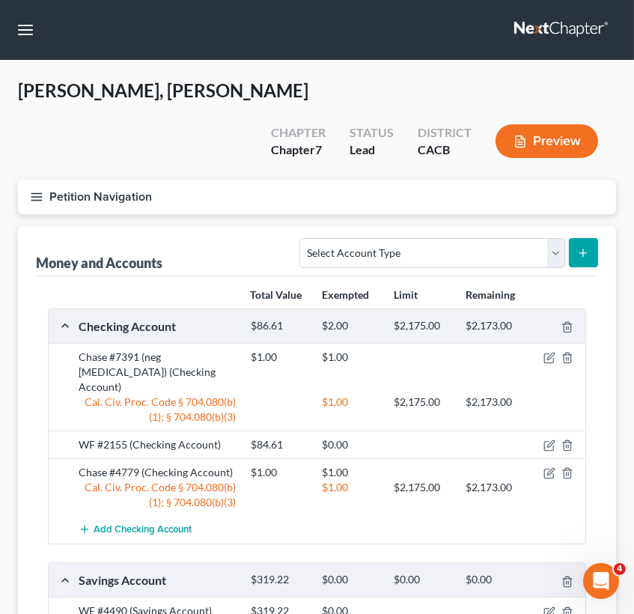
click at [204, 276] on div "Total Value Exempted Limit Remaining Checking Account $86.61 $2.00 $2,175.00 $2…" at bounding box center [317, 482] width 563 height 413
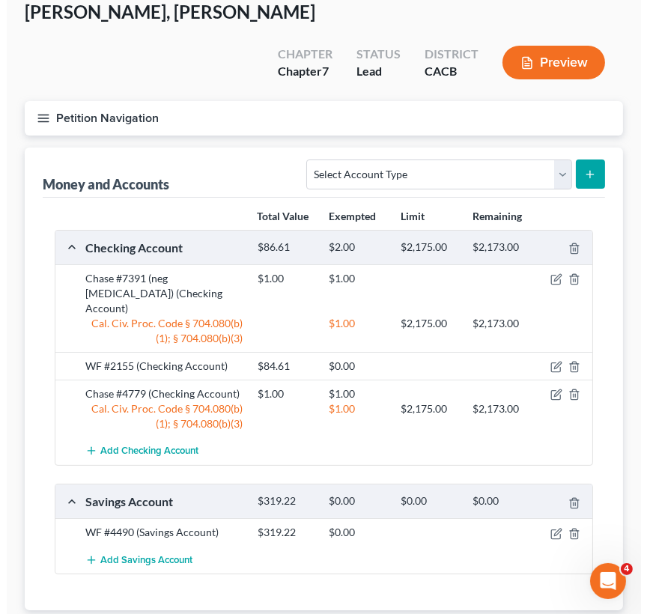
scroll to position [127, 0]
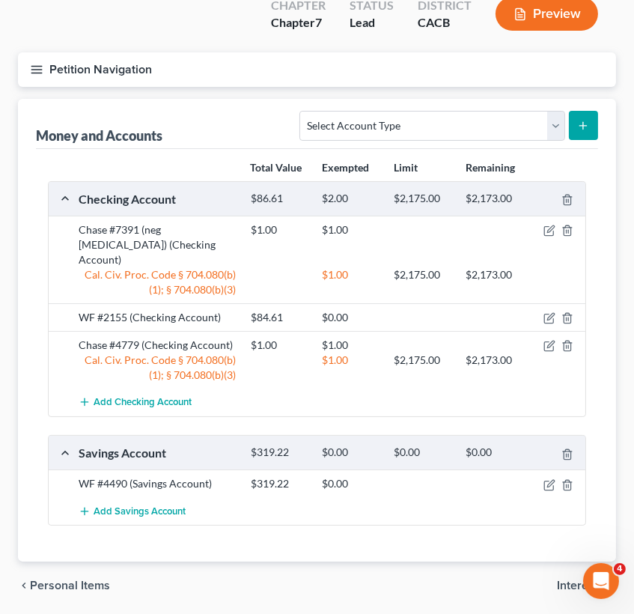
click at [342, 494] on div "Total Value Exempted Limit Remaining Checking Account $86.61 $2.00 $2,175.00 $2…" at bounding box center [317, 355] width 563 height 413
click at [300, 494] on div "Total Value Exempted Limit Remaining Checking Account $86.61 $2.00 $2,175.00 $2…" at bounding box center [317, 355] width 563 height 413
click at [545, 312] on icon "button" at bounding box center [550, 318] width 12 height 12
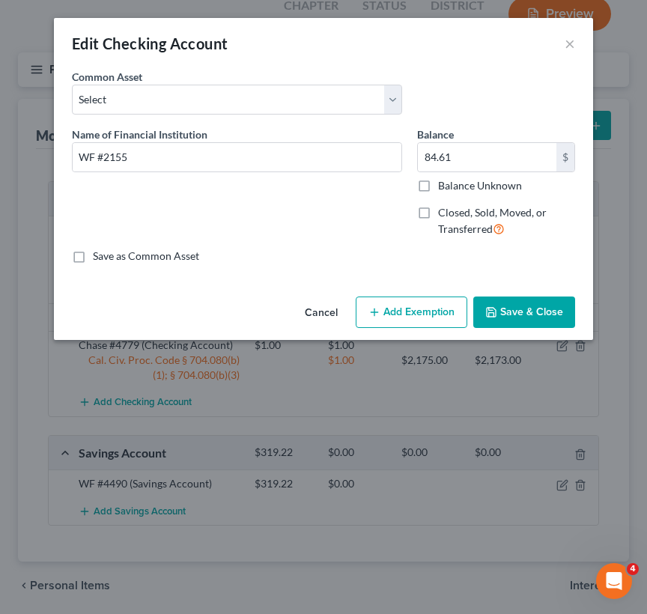
click at [401, 319] on button "Add Exemption" at bounding box center [412, 312] width 112 height 31
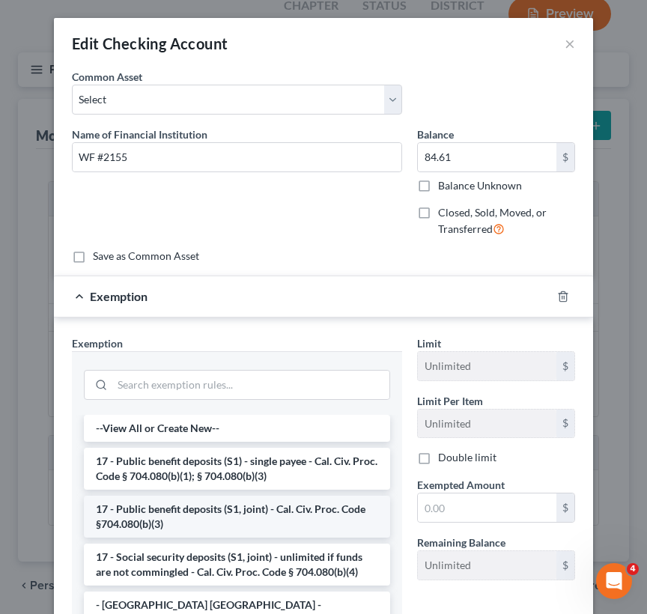
click at [270, 502] on li "17 - Public benefit deposits (S1, joint) - Cal. Civ. Proc. Code §704.080(b)(3)" at bounding box center [237, 517] width 306 height 42
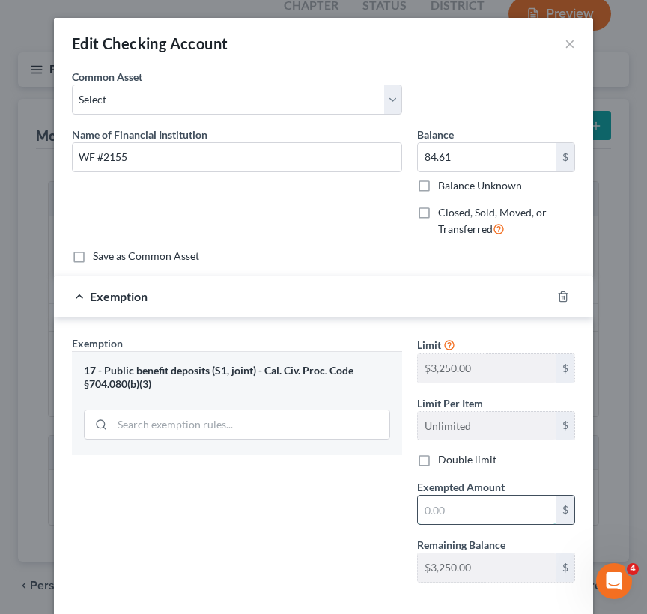
click at [458, 506] on input "text" at bounding box center [487, 510] width 139 height 28
type input "84.61"
click at [90, 296] on span "Exemption" at bounding box center [119, 296] width 58 height 14
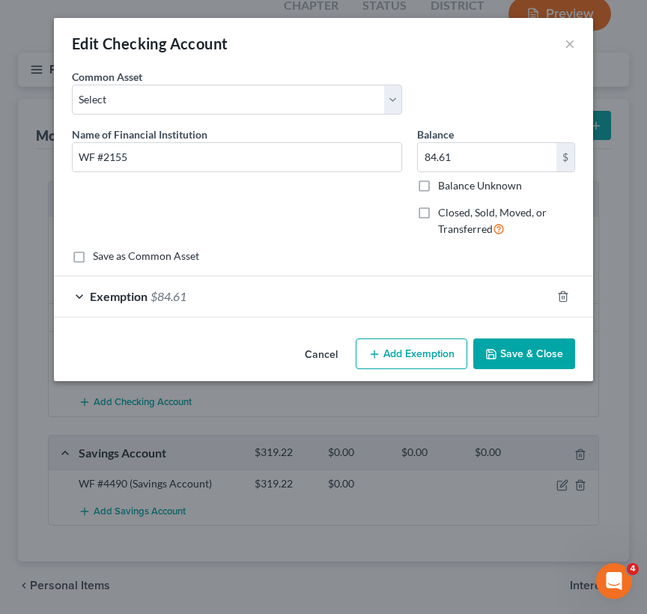
click at [521, 351] on button "Save & Close" at bounding box center [524, 354] width 102 height 31
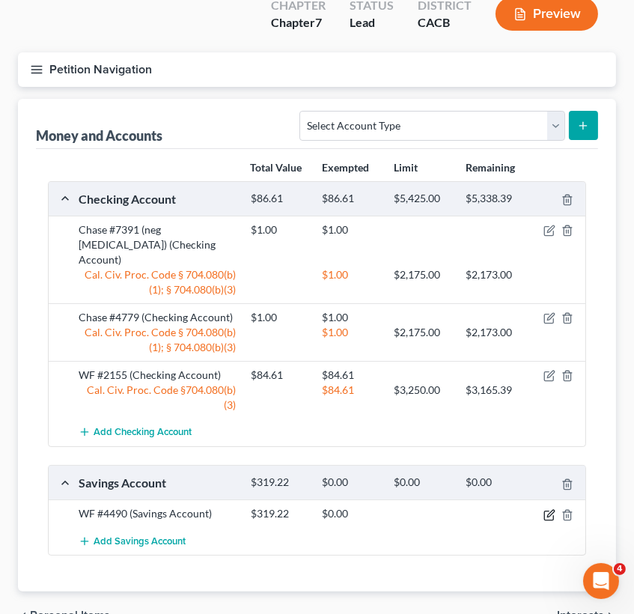
click at [549, 509] on icon "button" at bounding box center [550, 515] width 12 height 12
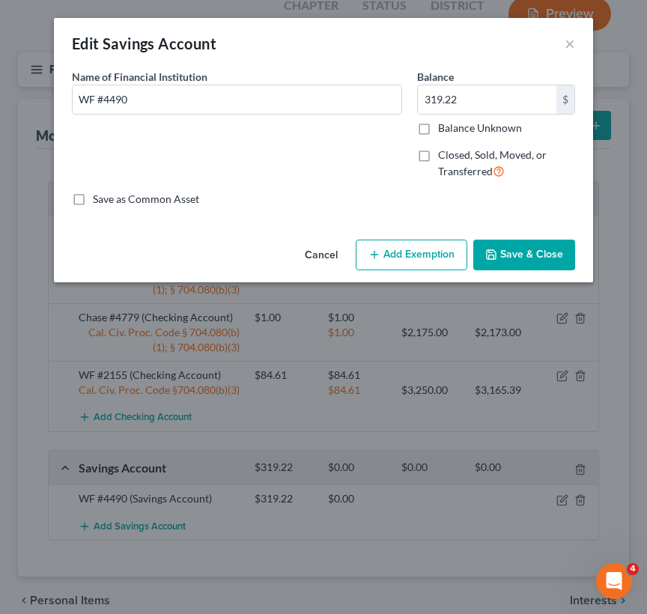
click at [423, 254] on button "Add Exemption" at bounding box center [412, 255] width 112 height 31
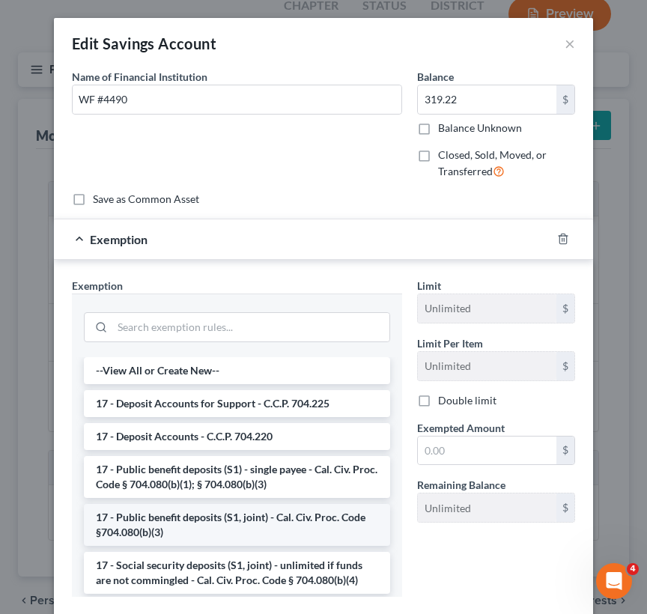
click at [249, 516] on li "17 - Public benefit deposits (S1, joint) - Cal. Civ. Proc. Code §704.080(b)(3)" at bounding box center [237, 525] width 306 height 42
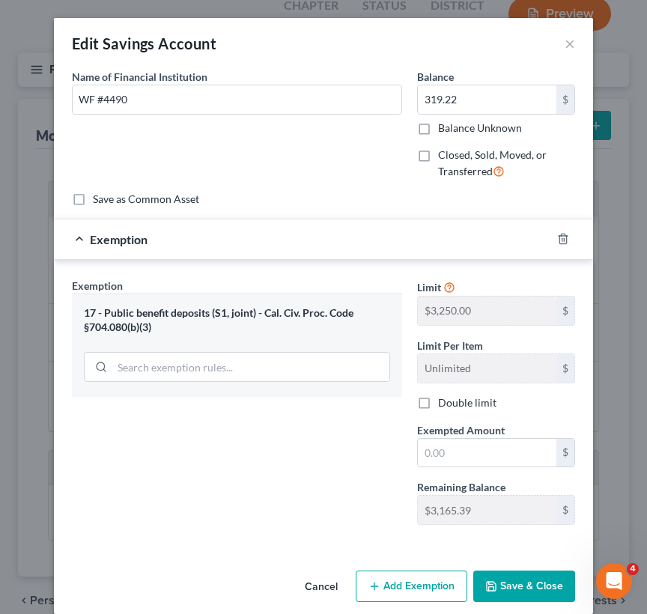
click at [488, 469] on div "Limit $3,250.00 $ Limit Per Item Unlimited $ Double limit Exempted Amount * $ R…" at bounding box center [496, 407] width 173 height 259
click at [452, 440] on input "text" at bounding box center [487, 453] width 139 height 28
type input "319.22"
click at [506, 577] on button "Save & Close" at bounding box center [524, 586] width 102 height 31
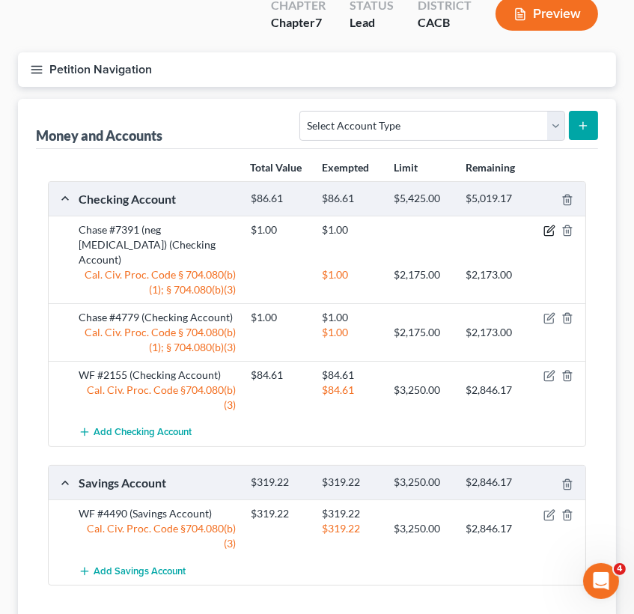
click at [546, 227] on icon "button" at bounding box center [549, 231] width 9 height 9
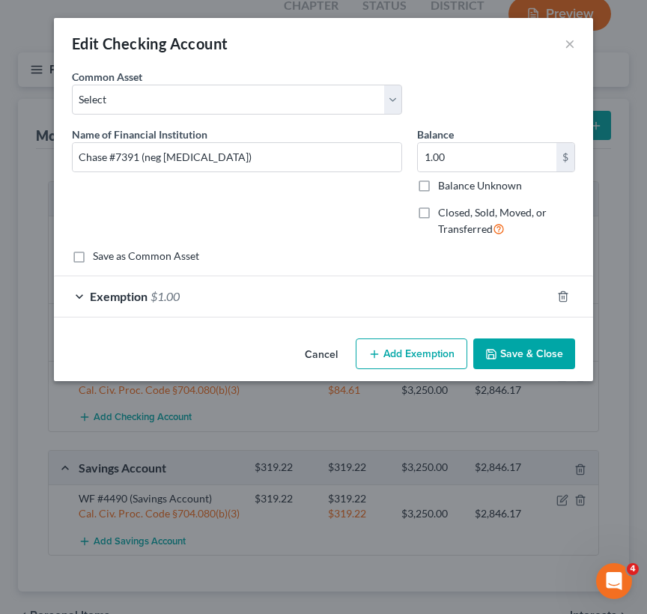
click at [201, 295] on div "Exemption $1.00" at bounding box center [302, 296] width 497 height 40
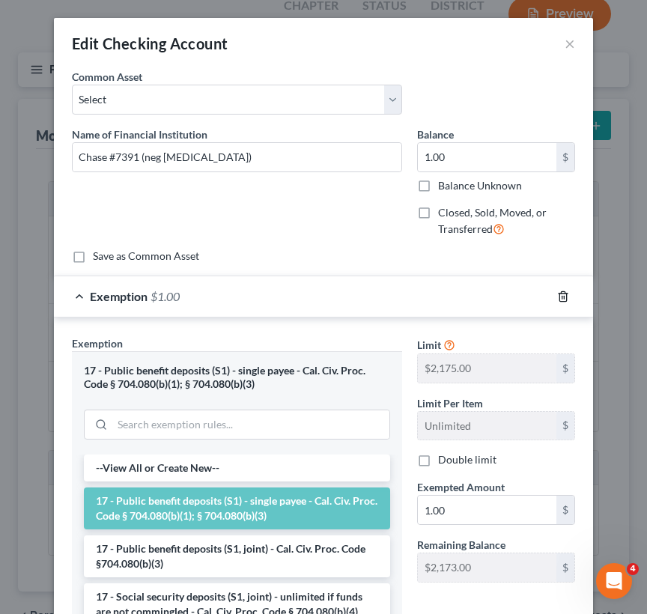
click at [557, 294] on icon "button" at bounding box center [563, 297] width 12 height 12
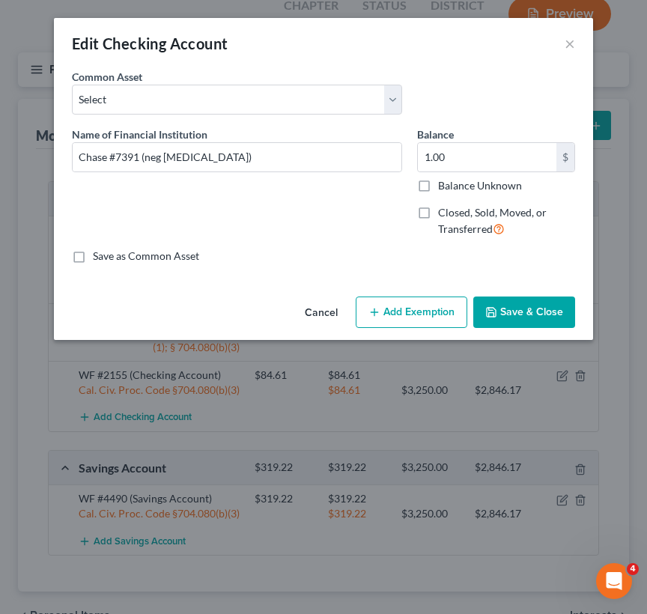
click at [431, 320] on button "Add Exemption" at bounding box center [412, 312] width 112 height 31
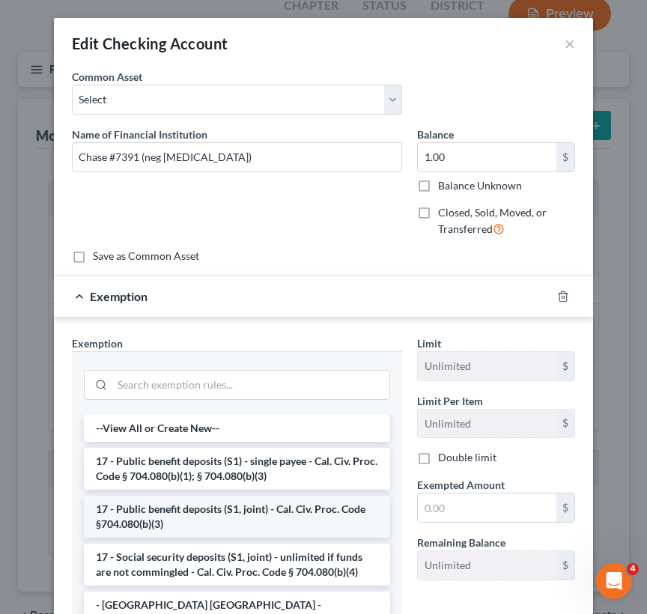
click at [262, 513] on li "17 - Public benefit deposits (S1, joint) - Cal. Civ. Proc. Code §704.080(b)(3)" at bounding box center [237, 517] width 306 height 42
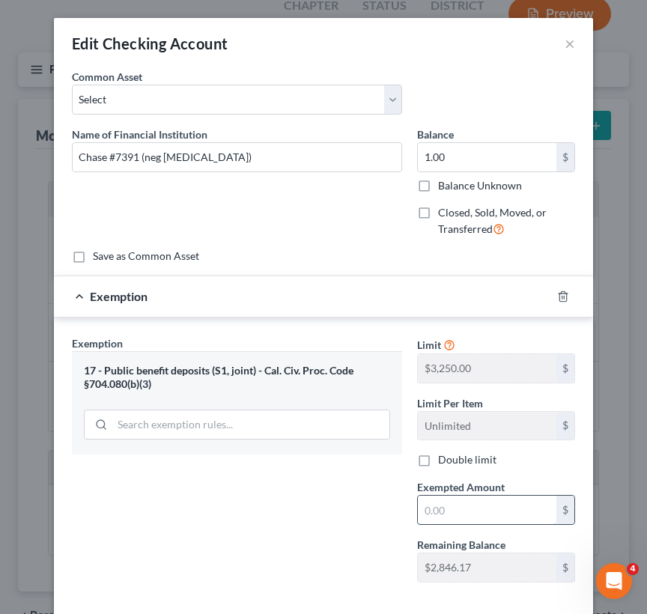
click at [462, 515] on input "text" at bounding box center [487, 510] width 139 height 28
type input "1"
click at [100, 297] on span "Exemption" at bounding box center [119, 296] width 58 height 14
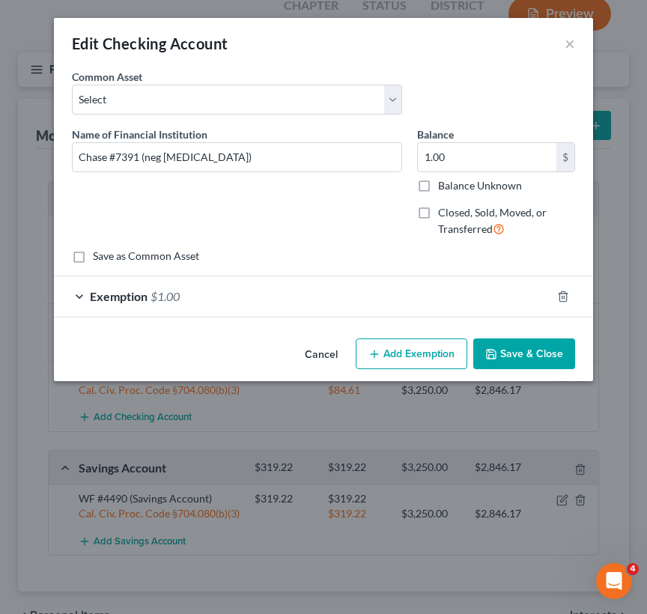
click at [537, 362] on button "Save & Close" at bounding box center [524, 354] width 102 height 31
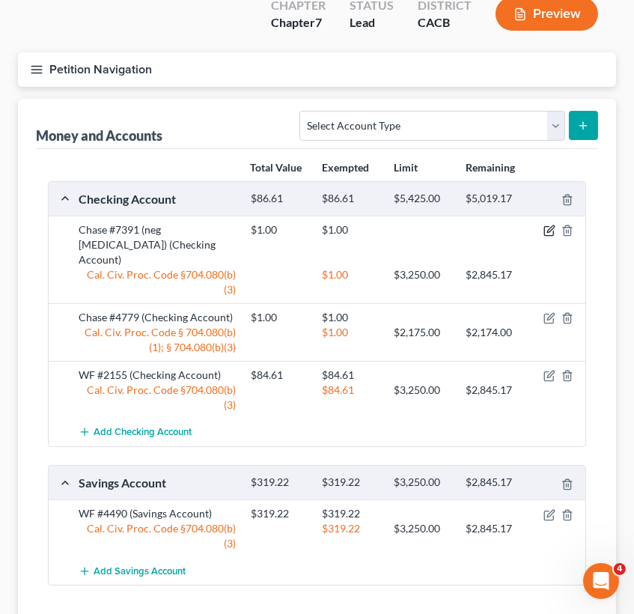
click at [545, 225] on icon "button" at bounding box center [550, 231] width 12 height 12
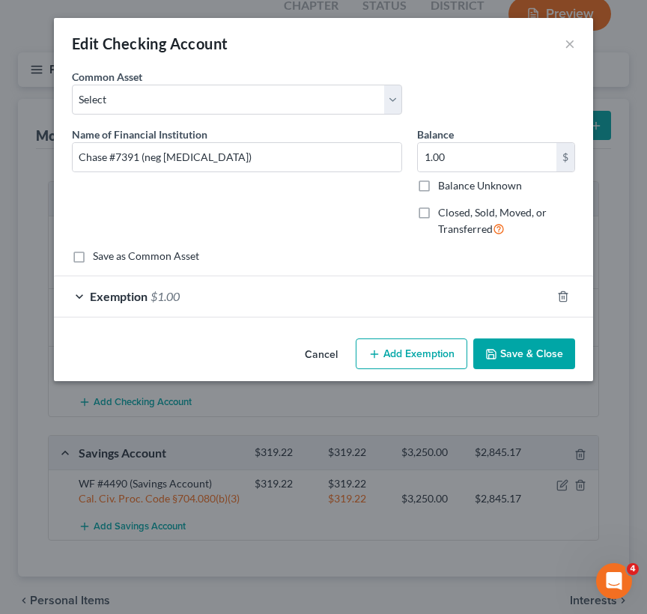
click at [431, 362] on button "Add Exemption" at bounding box center [412, 354] width 112 height 31
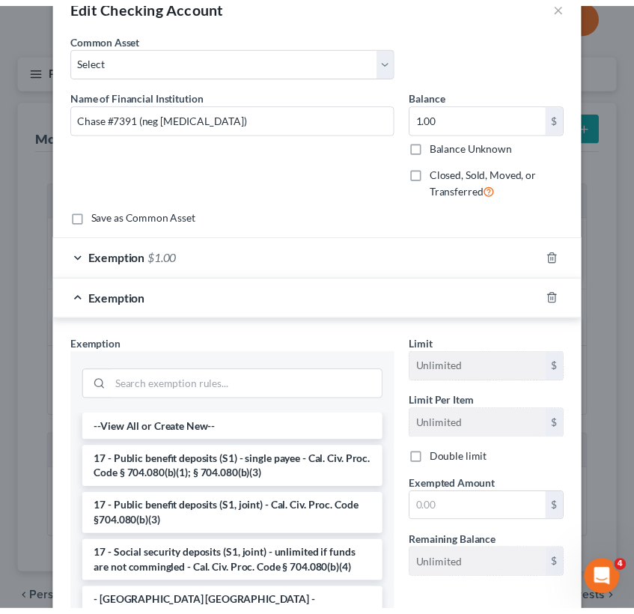
scroll to position [0, 0]
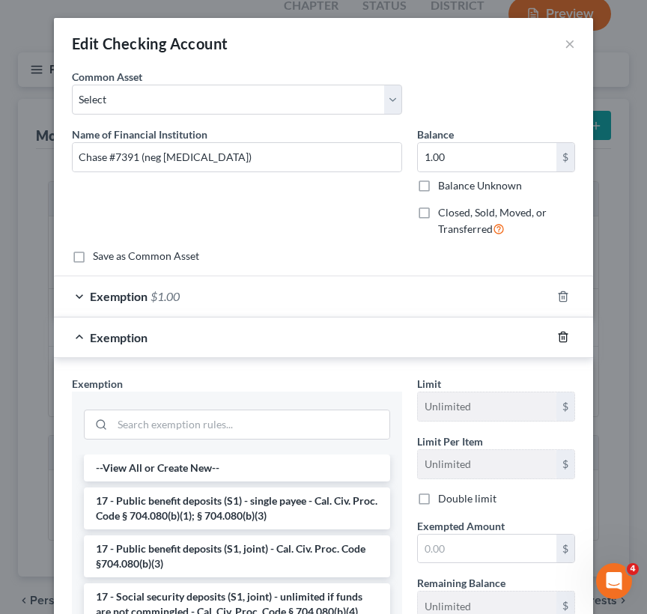
click at [564, 337] on line "button" at bounding box center [564, 338] width 0 height 3
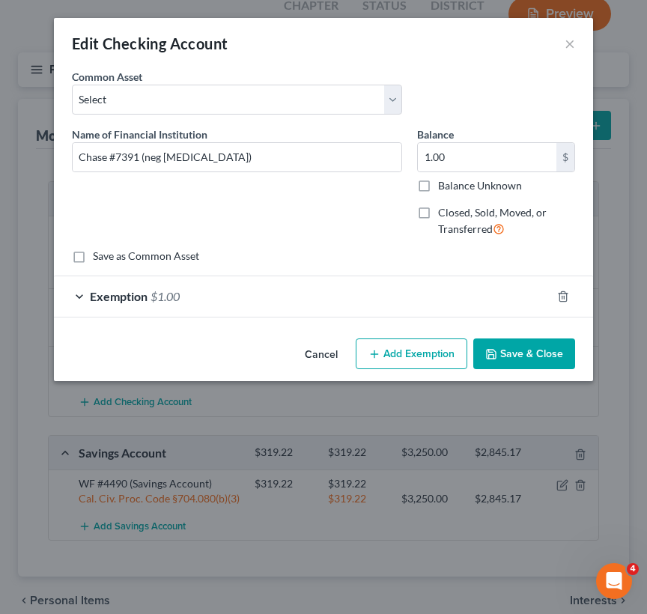
click at [255, 297] on div "Exemption $1.00" at bounding box center [302, 296] width 497 height 40
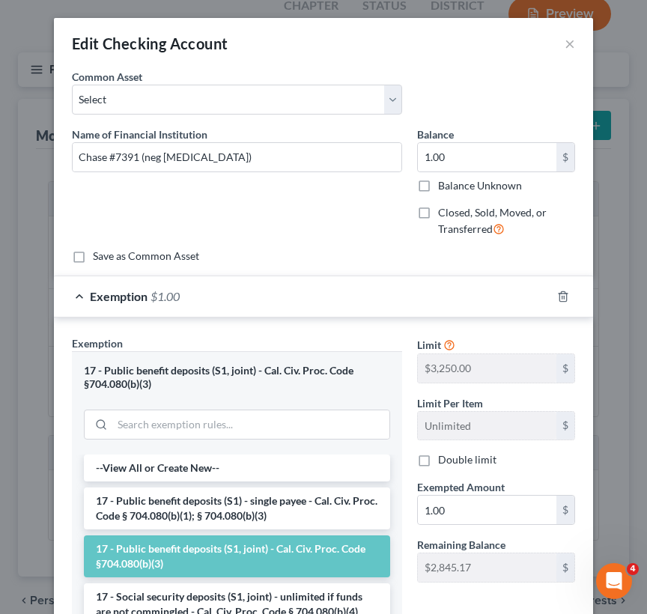
click at [127, 291] on span "Exemption" at bounding box center [119, 296] width 58 height 14
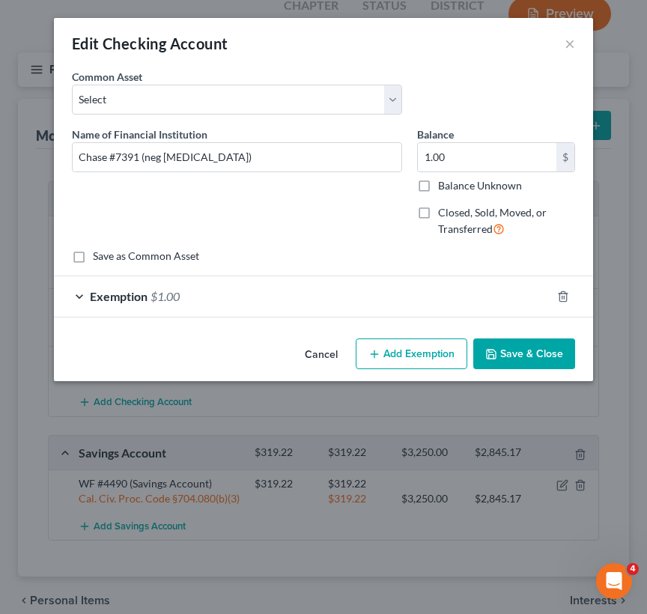
click at [554, 354] on button "Save & Close" at bounding box center [524, 354] width 102 height 31
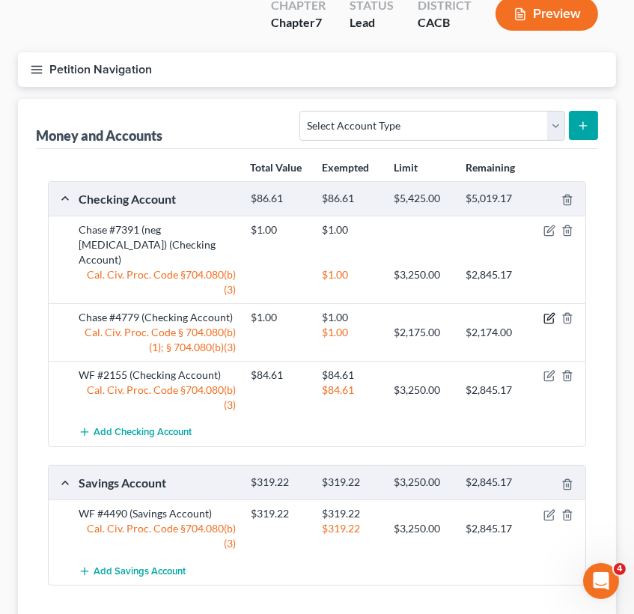
click at [551, 312] on icon "button" at bounding box center [550, 318] width 12 height 12
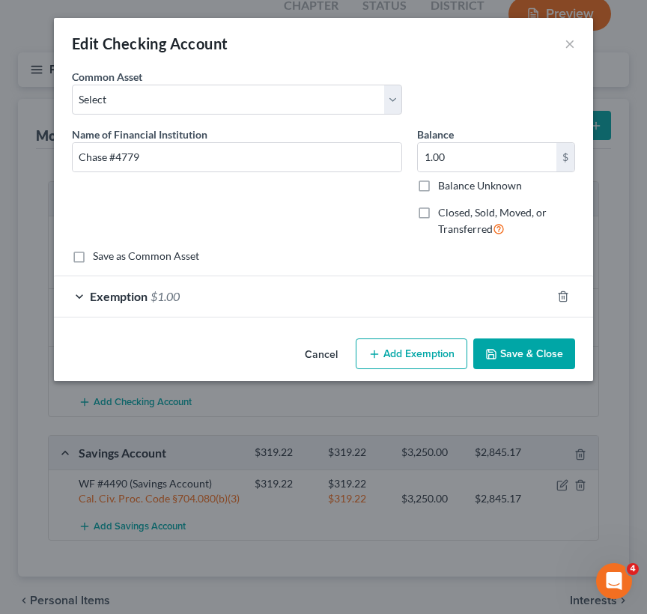
click at [398, 285] on div "Exemption $1.00" at bounding box center [302, 296] width 497 height 40
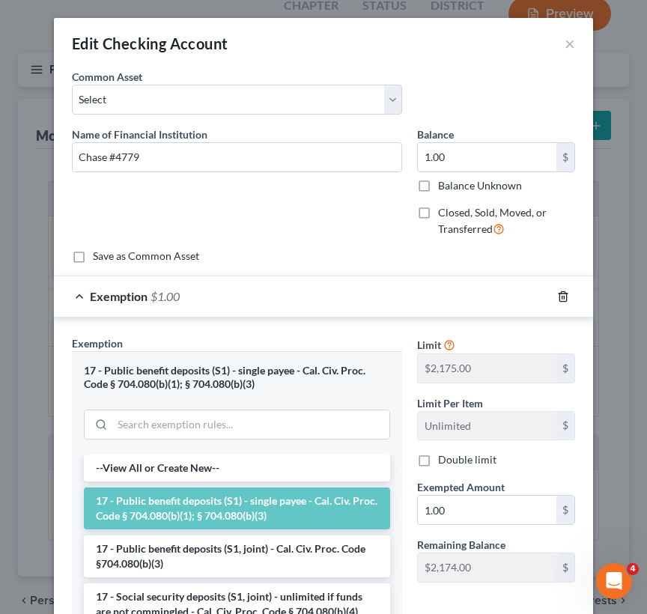
click at [560, 293] on icon "button" at bounding box center [563, 296] width 7 height 10
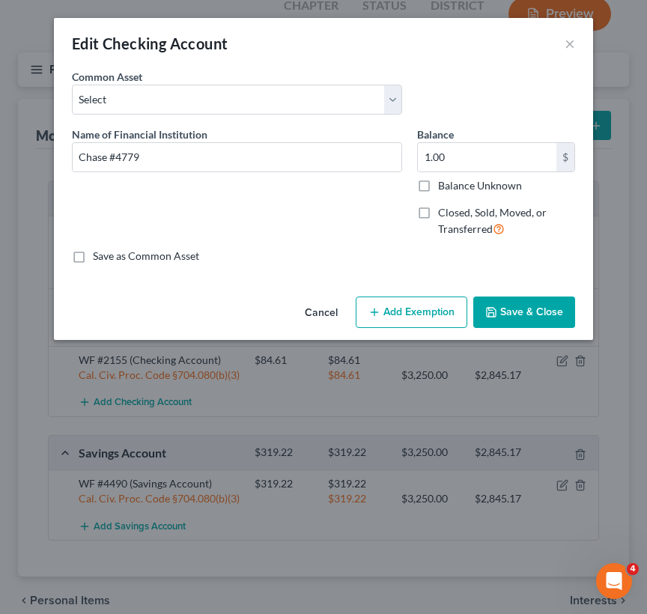
click at [426, 308] on button "Add Exemption" at bounding box center [412, 312] width 112 height 31
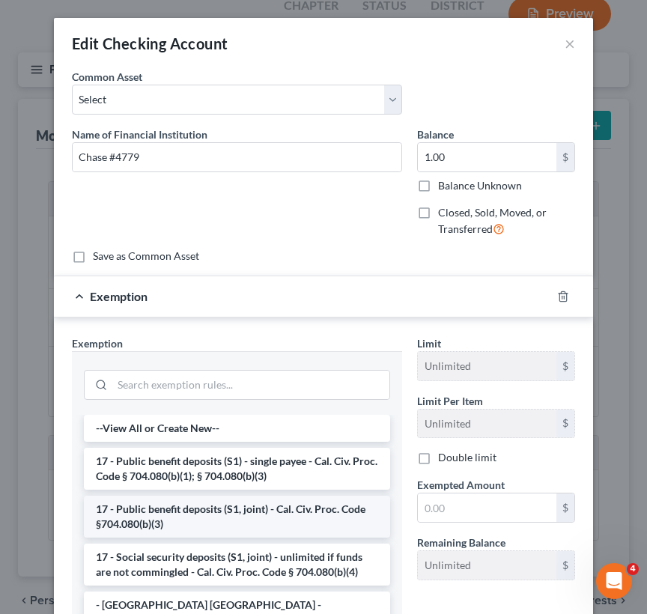
click at [246, 521] on li "17 - Public benefit deposits (S1, joint) - Cal. Civ. Proc. Code §704.080(b)(3)" at bounding box center [237, 517] width 306 height 42
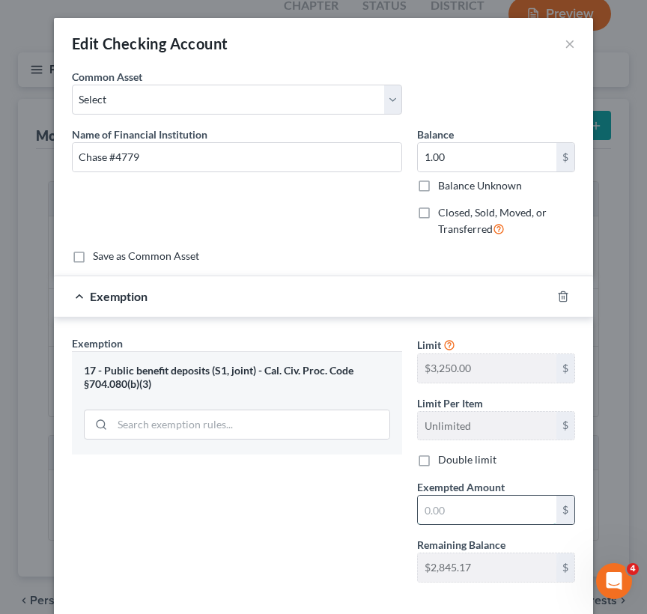
click at [449, 503] on input "text" at bounding box center [487, 510] width 139 height 28
type input "1"
click at [306, 472] on div "Exemption Set must be selected for CA. Exemption * 17 - Public benefit deposits…" at bounding box center [236, 465] width 345 height 259
click at [115, 280] on div "Exemption $1.00" at bounding box center [302, 296] width 497 height 40
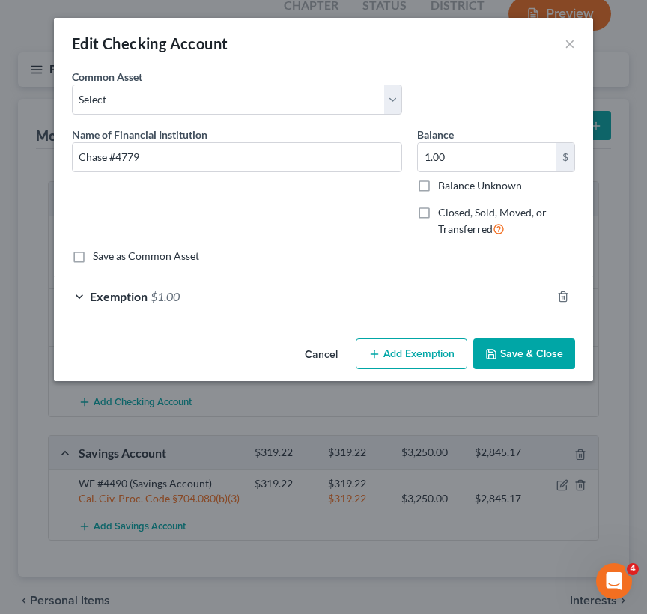
click at [533, 354] on button "Save & Close" at bounding box center [524, 354] width 102 height 31
